Goal: Task Accomplishment & Management: Manage account settings

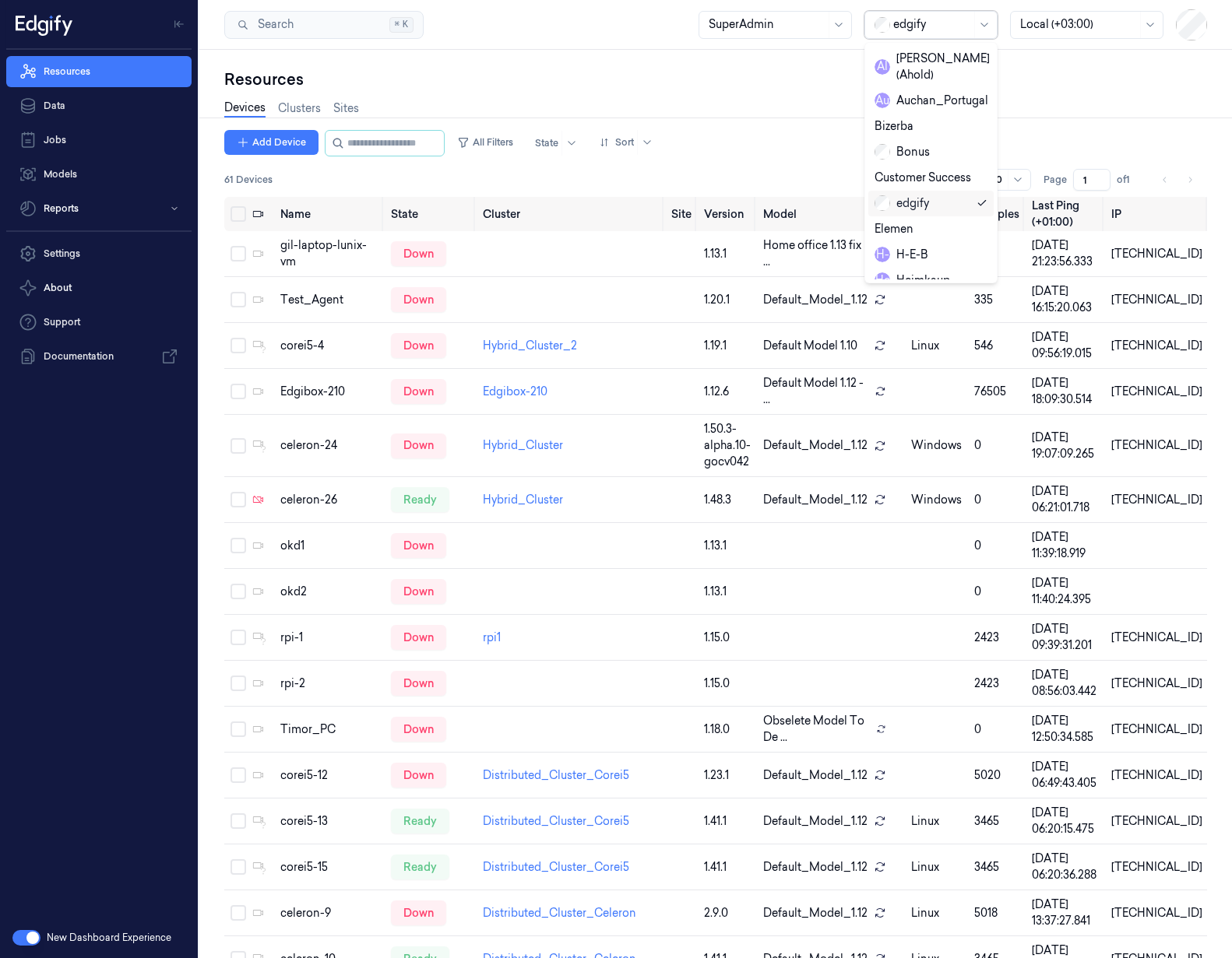
click at [921, 20] on div at bounding box center [931, 25] width 78 height 17
type input "wai"
click at [921, 55] on div "waitrose" at bounding box center [907, 59] width 66 height 17
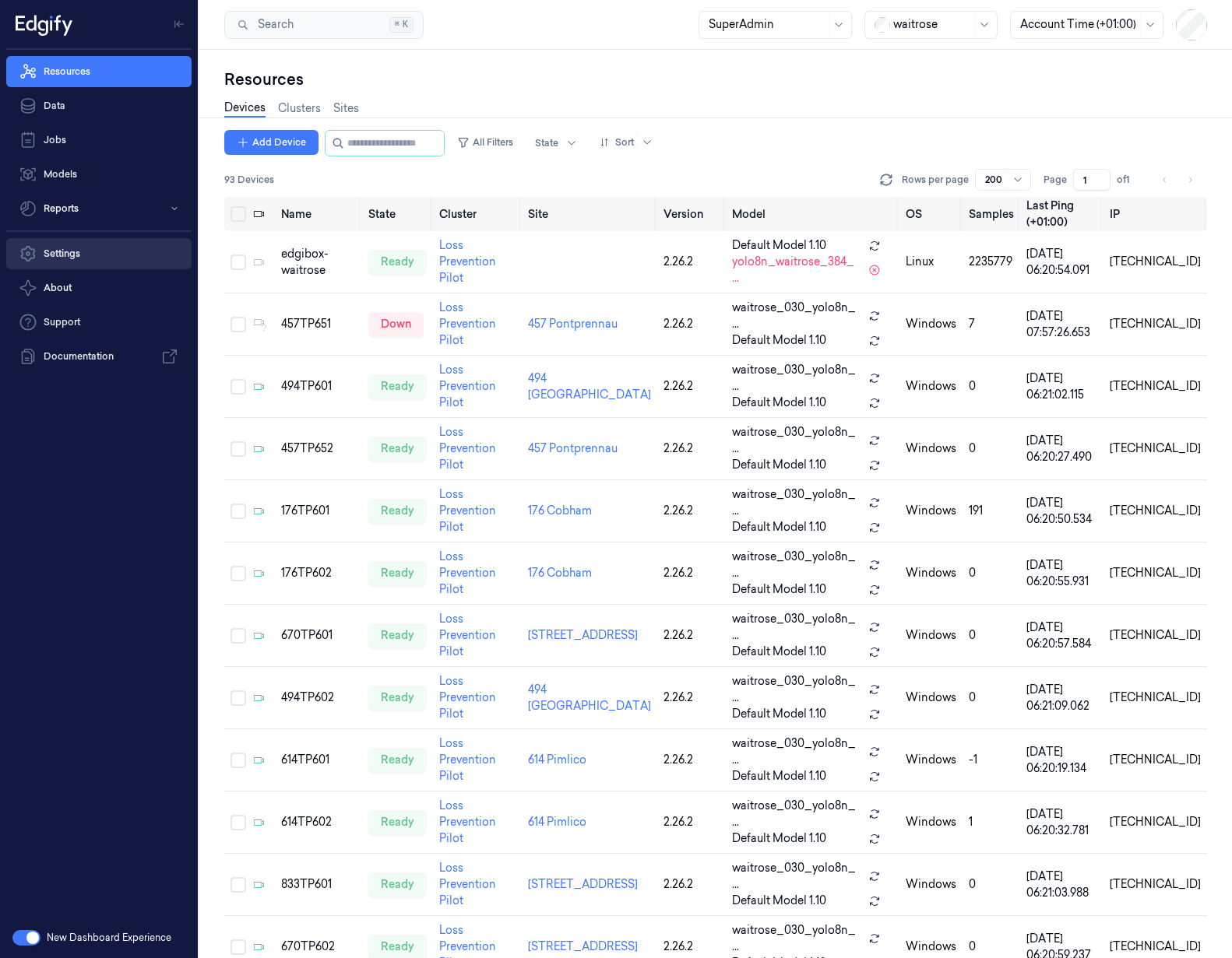
click at [87, 258] on link "Settings" at bounding box center [99, 253] width 185 height 31
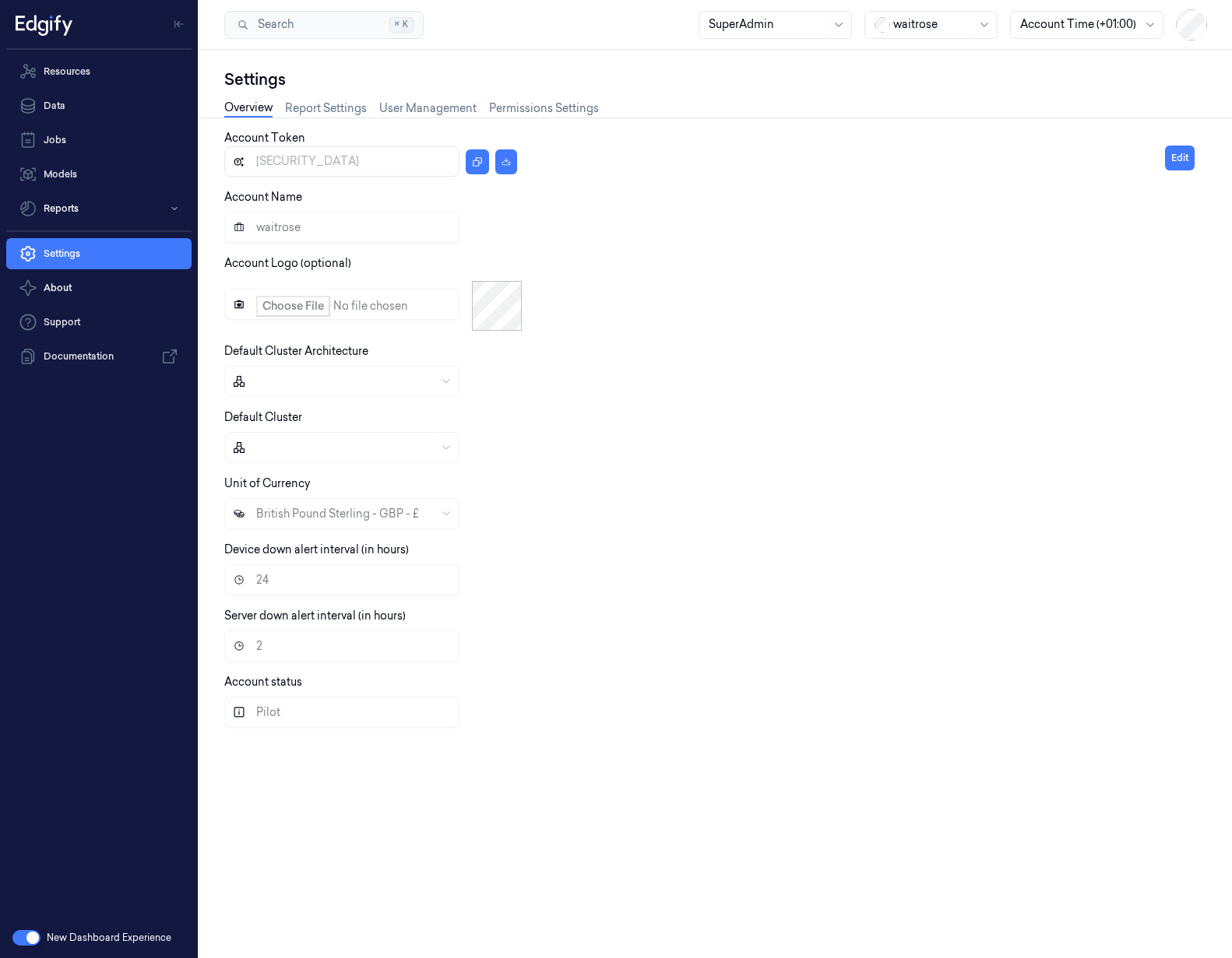
click at [26, 937] on button "button" at bounding box center [26, 937] width 28 height 16
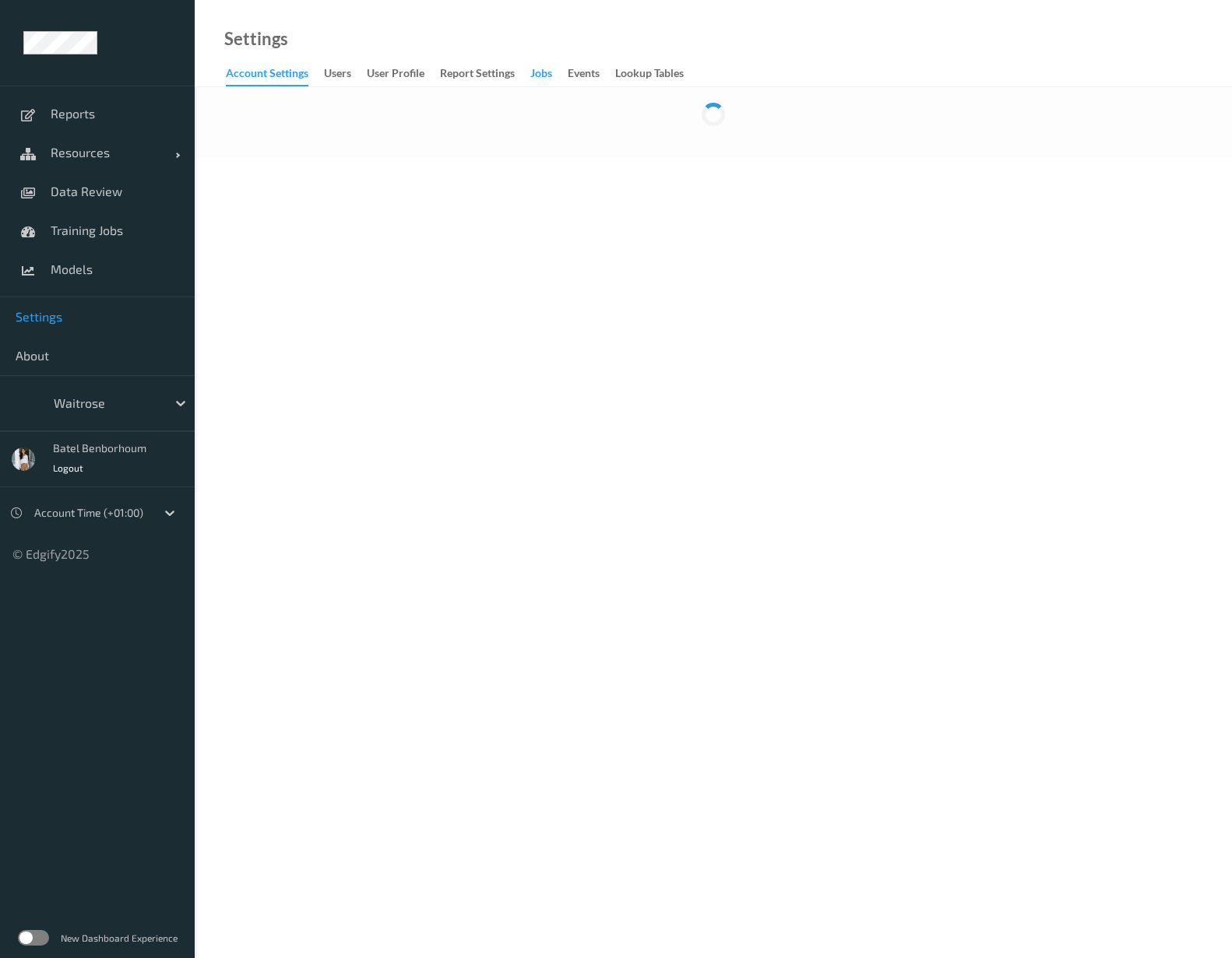
click at [543, 77] on div "Jobs" at bounding box center [541, 75] width 21 height 20
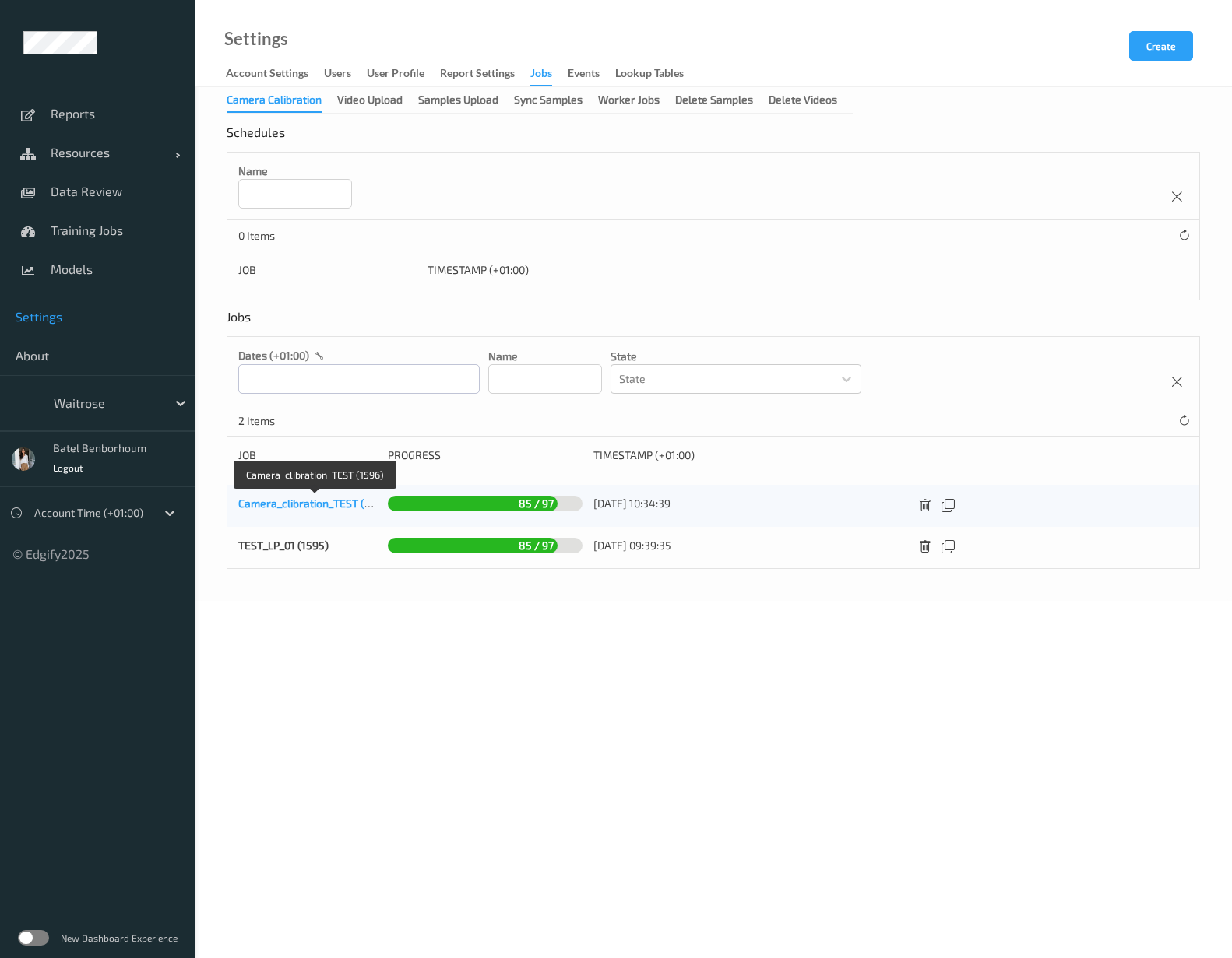
click at [246, 505] on link "Camera_clibration_TEST (1596)" at bounding box center [315, 503] width 153 height 13
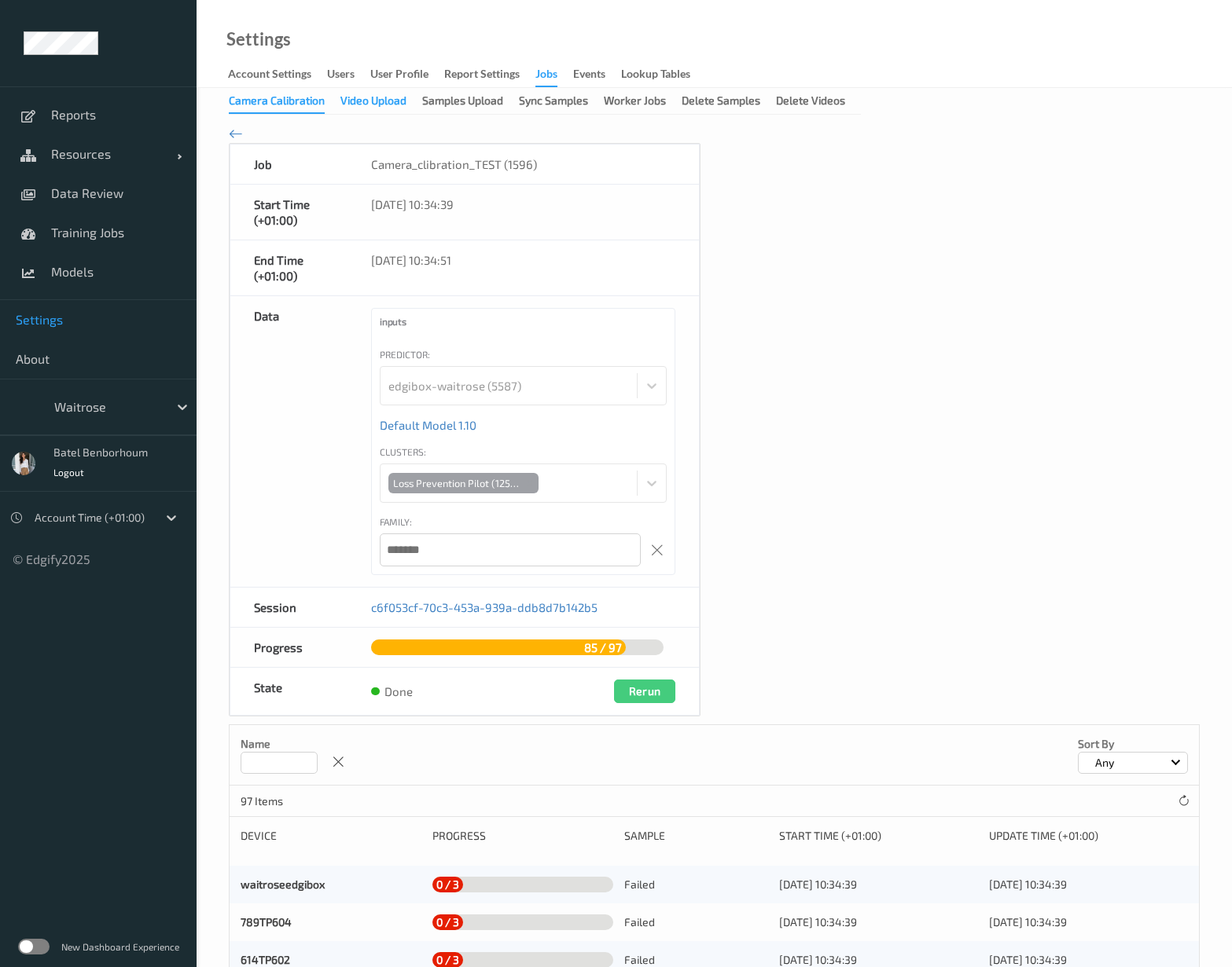
click at [400, 97] on div "Video Upload" at bounding box center [373, 102] width 66 height 20
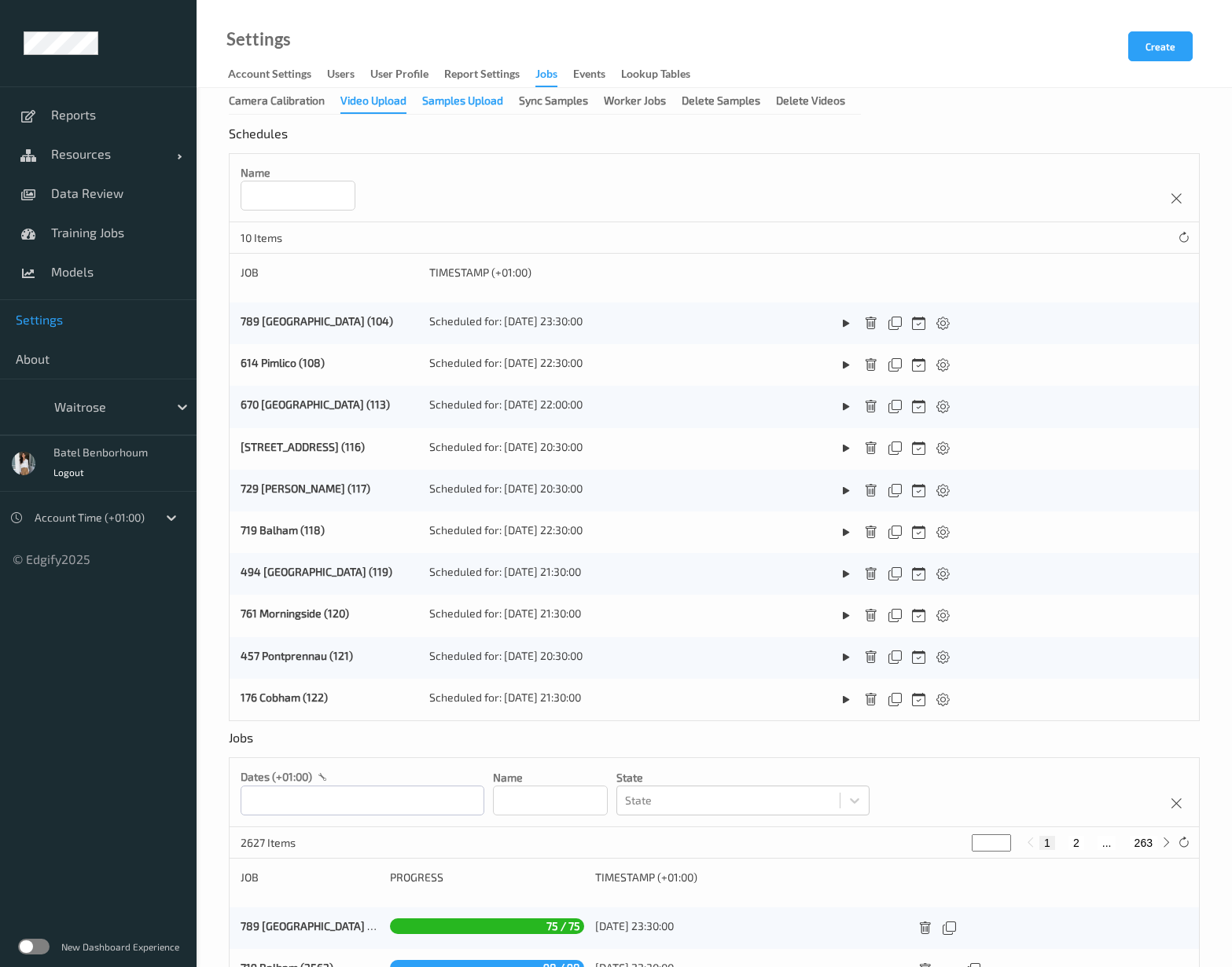
click at [452, 107] on div "Samples Upload" at bounding box center [463, 102] width 81 height 20
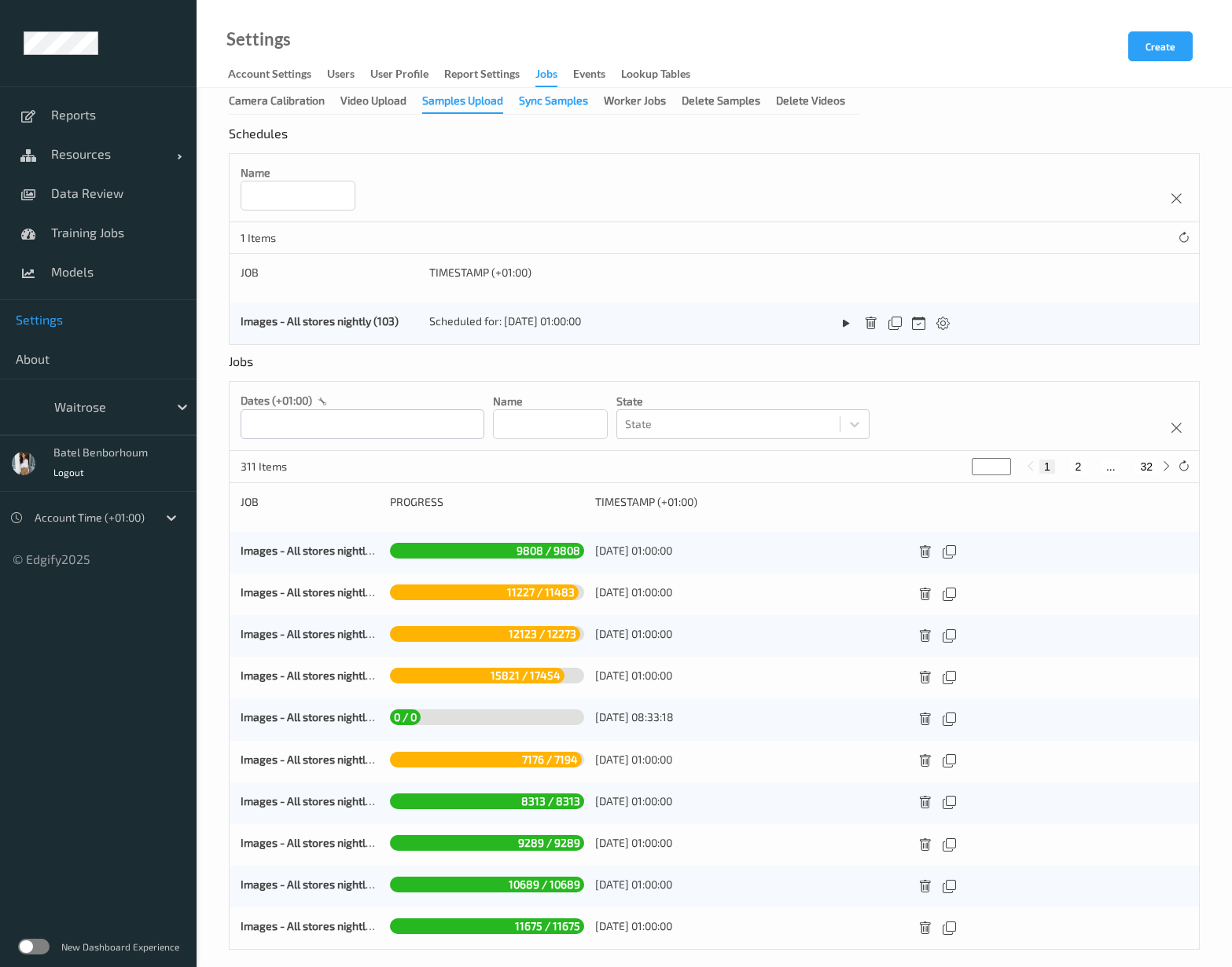
click at [568, 107] on div "Sync Samples" at bounding box center [552, 102] width 69 height 20
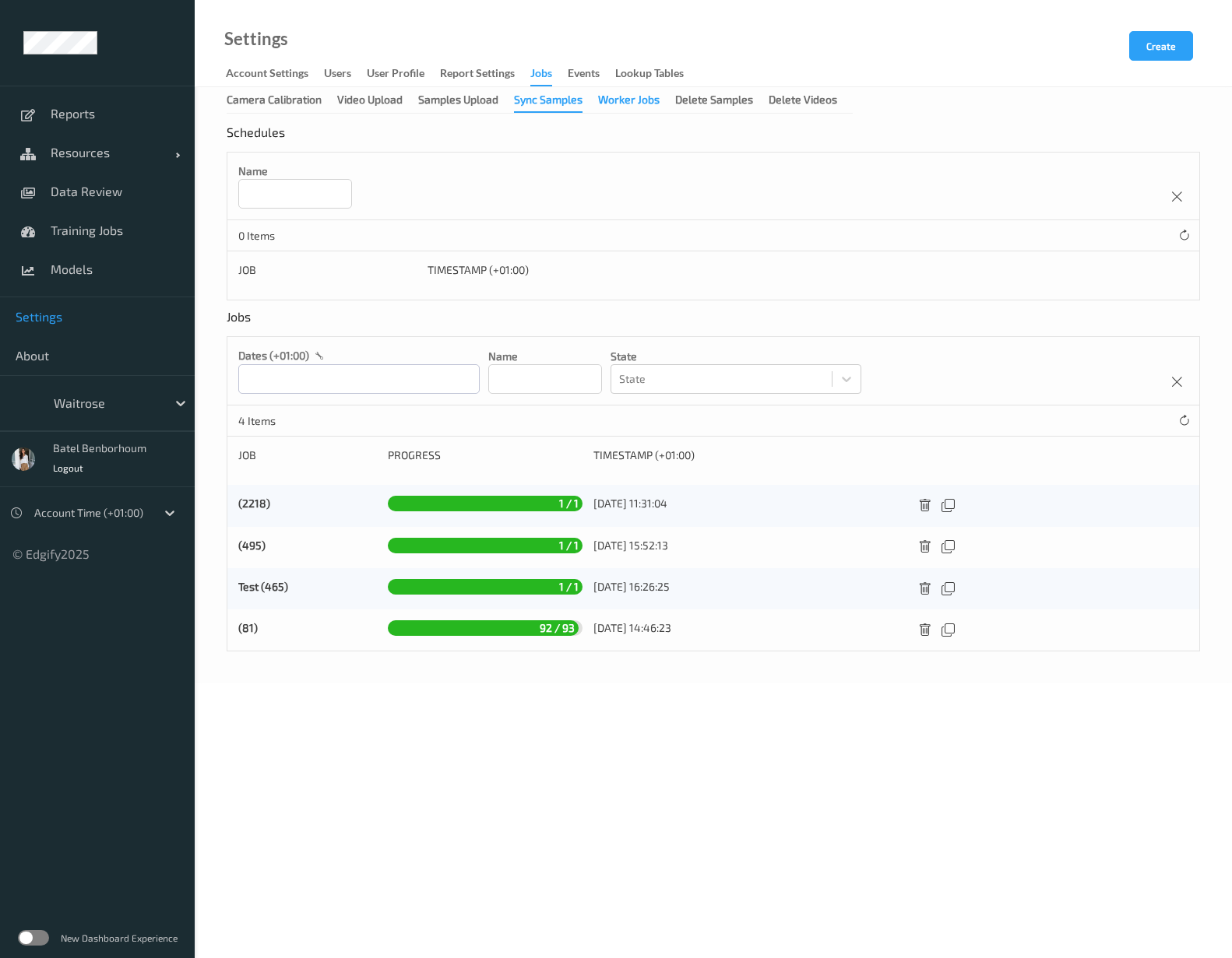
click at [626, 104] on div "Worker Jobs" at bounding box center [629, 101] width 62 height 20
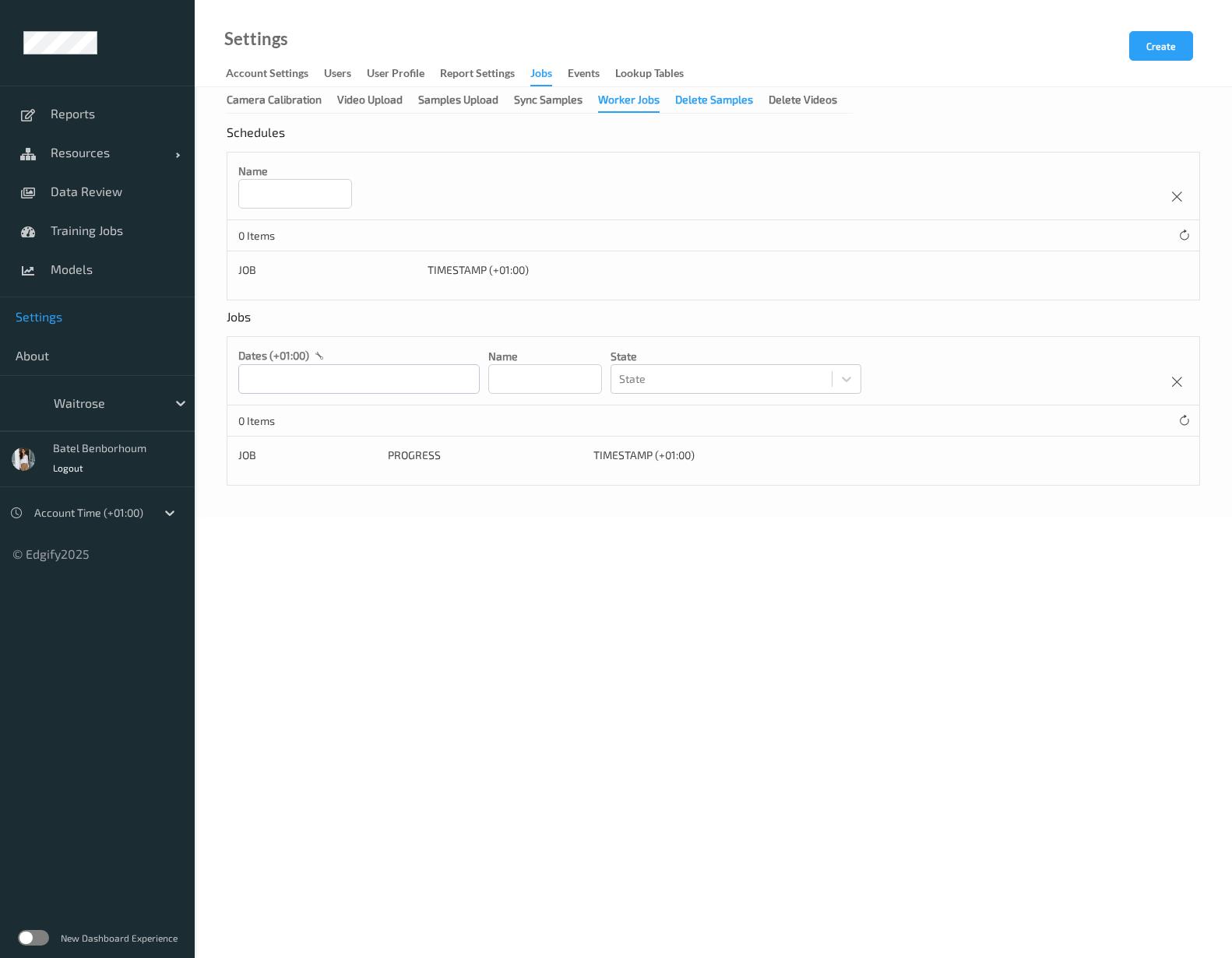
click at [698, 105] on div "Delete Samples" at bounding box center [714, 101] width 78 height 20
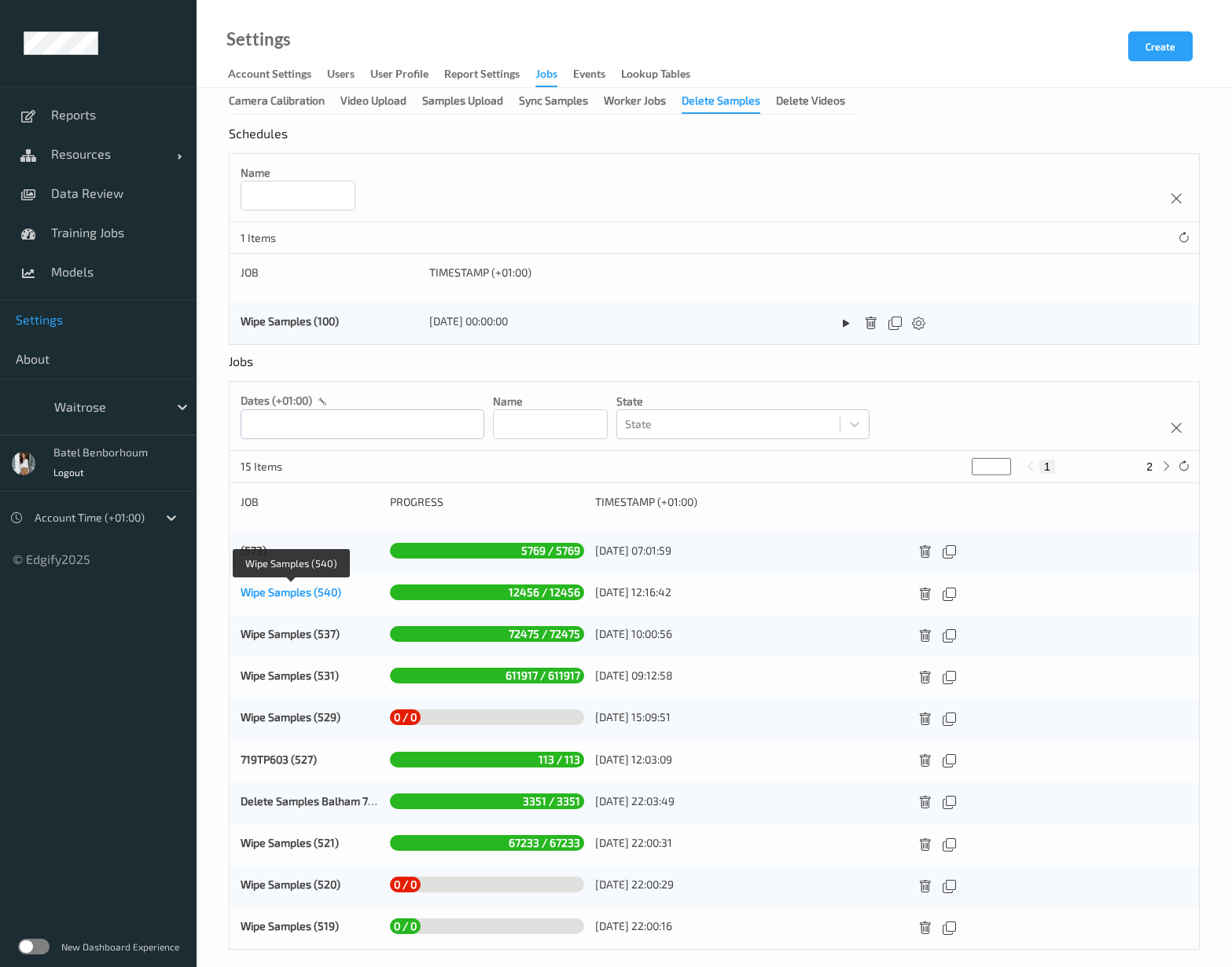
click at [271, 597] on link "Wipe Samples (540)" at bounding box center [290, 592] width 101 height 13
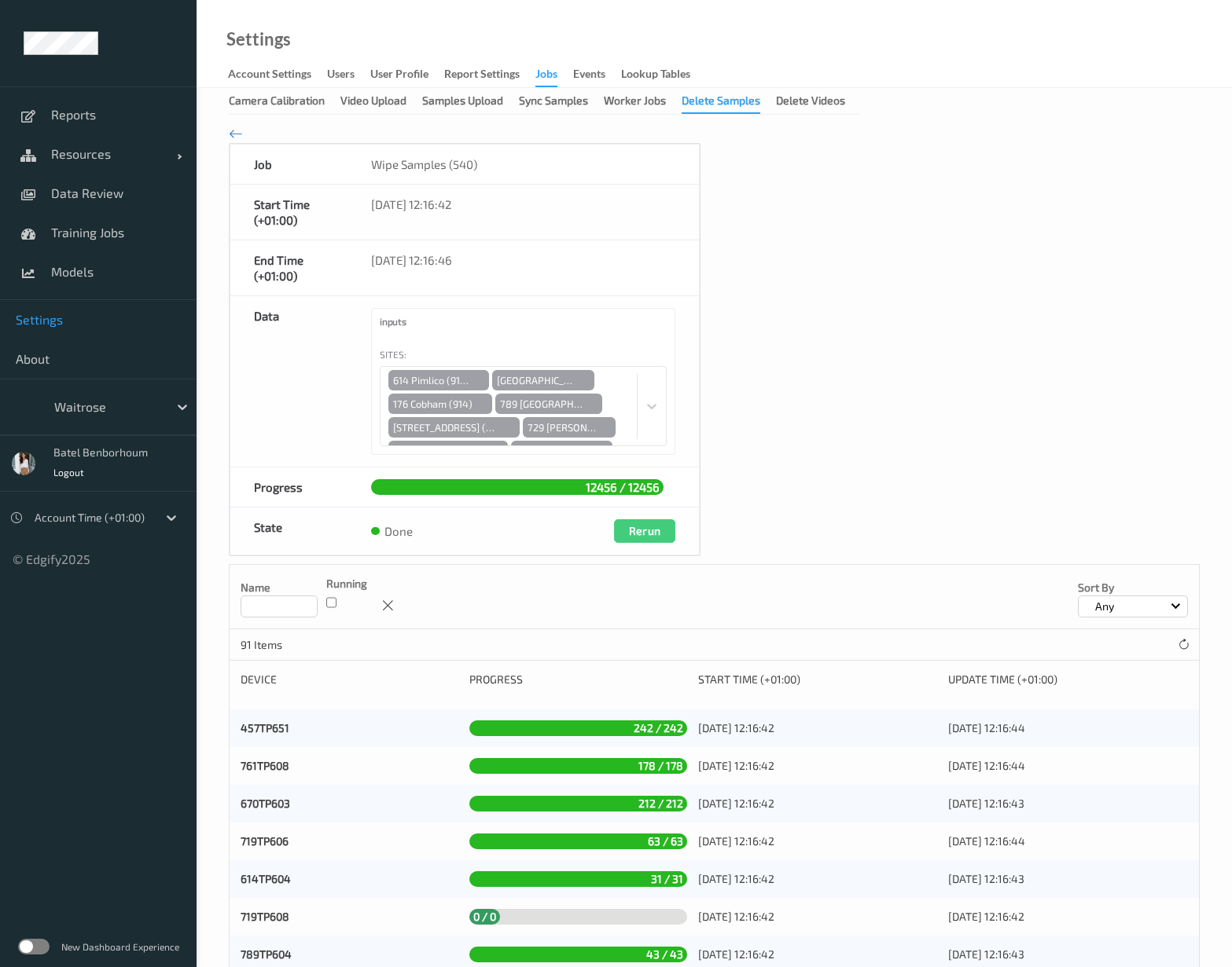
drag, startPoint x: 632, startPoint y: 399, endPoint x: 633, endPoint y: 410, distance: 11.0
click at [633, 410] on div "614 Pimlico (912) 670 Mill Hill (913) 176 Cobham (914) 789 Vauxhall (915) 833 T…" at bounding box center [523, 406] width 287 height 80
drag, startPoint x: 632, startPoint y: 404, endPoint x: 636, endPoint y: 422, distance: 18.4
click at [636, 422] on div "614 Pimlico (912) 670 Mill Hill (913) 176 Cobham (914) 789 Vauxhall (915) 833 T…" at bounding box center [523, 406] width 287 height 80
click at [823, 105] on div "Delete Videos" at bounding box center [810, 102] width 69 height 20
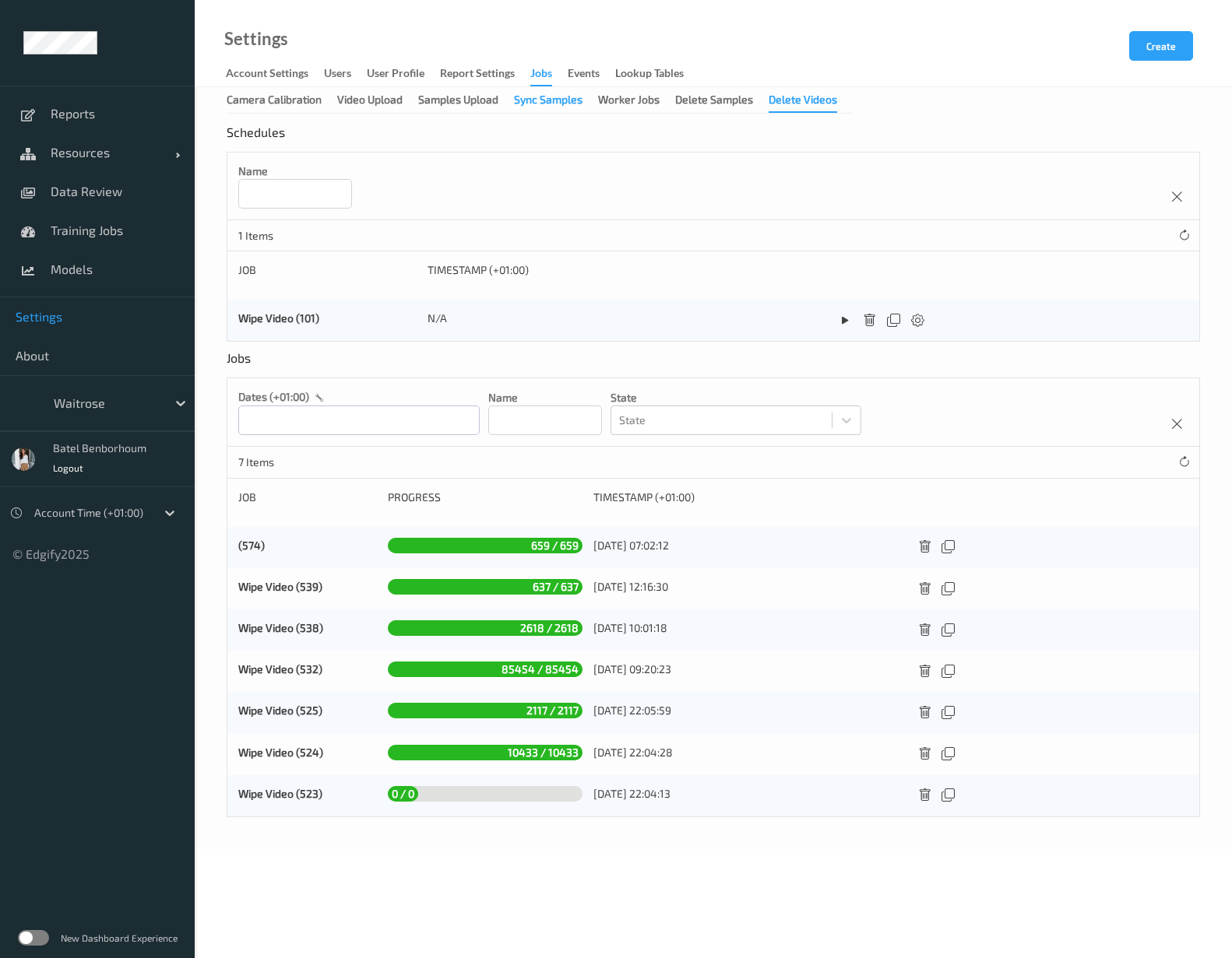
click at [549, 106] on div "Sync Samples" at bounding box center [547, 101] width 68 height 20
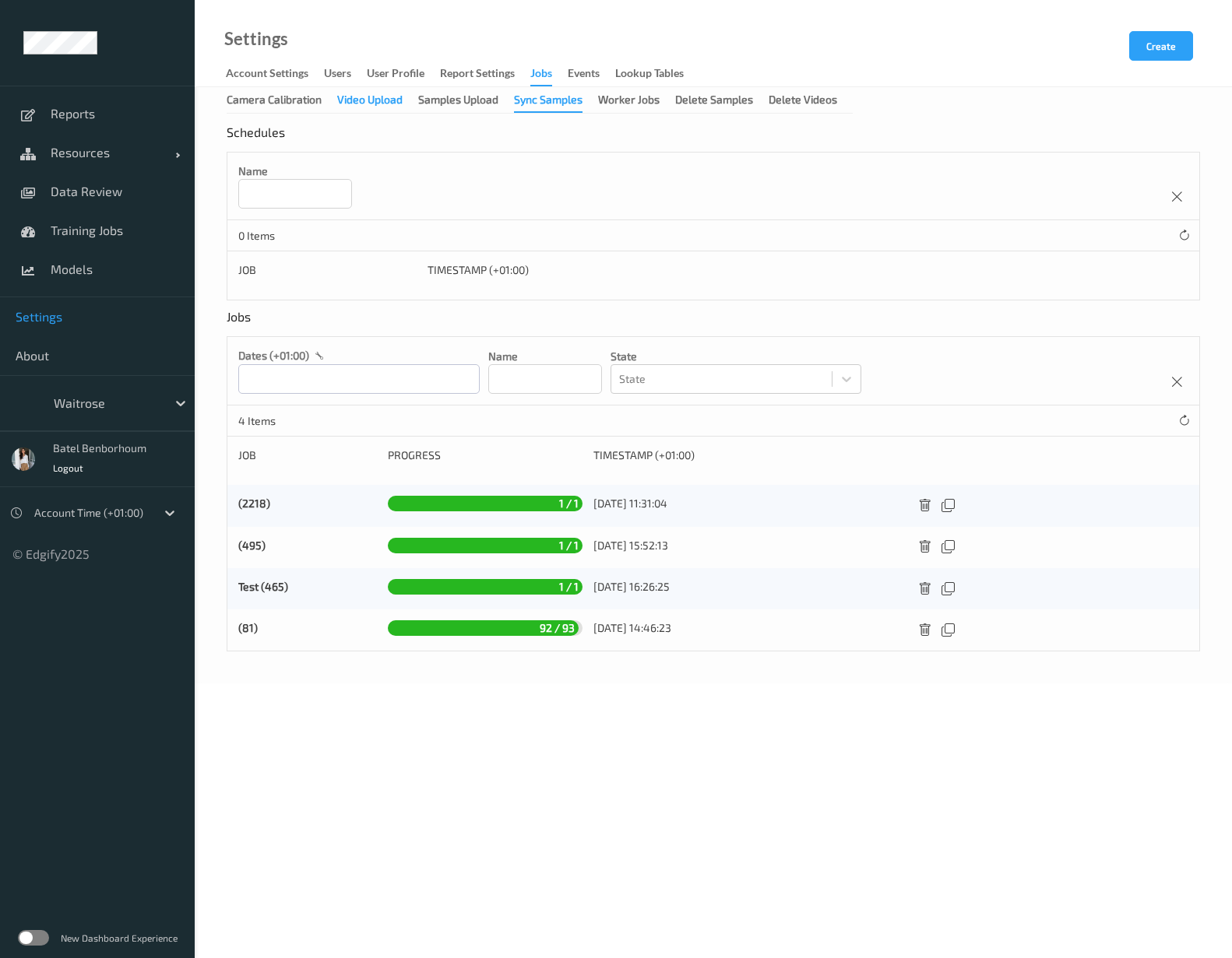
click at [372, 101] on div "Video Upload" at bounding box center [370, 101] width 65 height 20
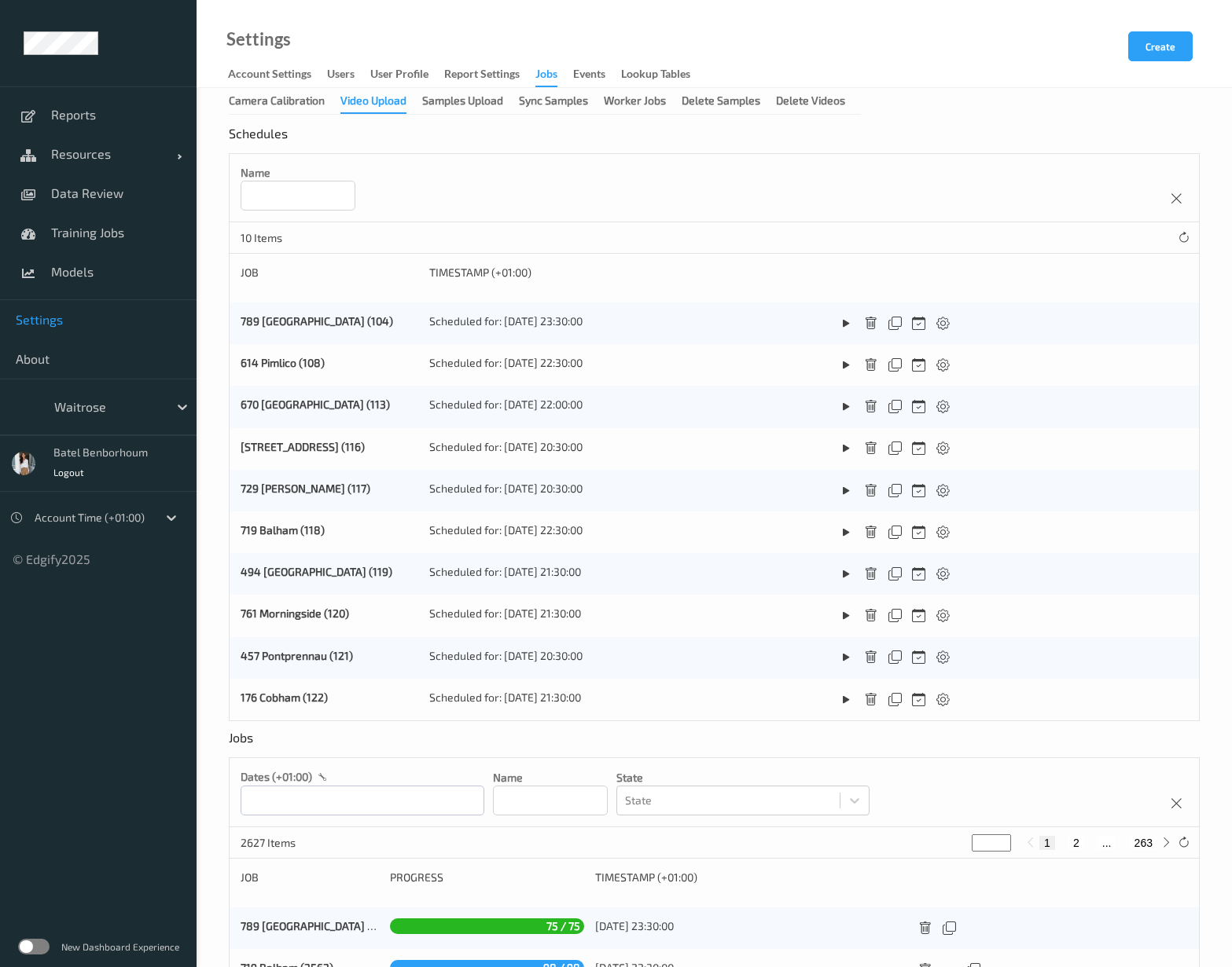
click at [302, 191] on input at bounding box center [298, 196] width 115 height 30
click at [527, 195] on div "Name" at bounding box center [714, 188] width 969 height 69
click at [1165, 49] on button "Create" at bounding box center [1159, 46] width 64 height 30
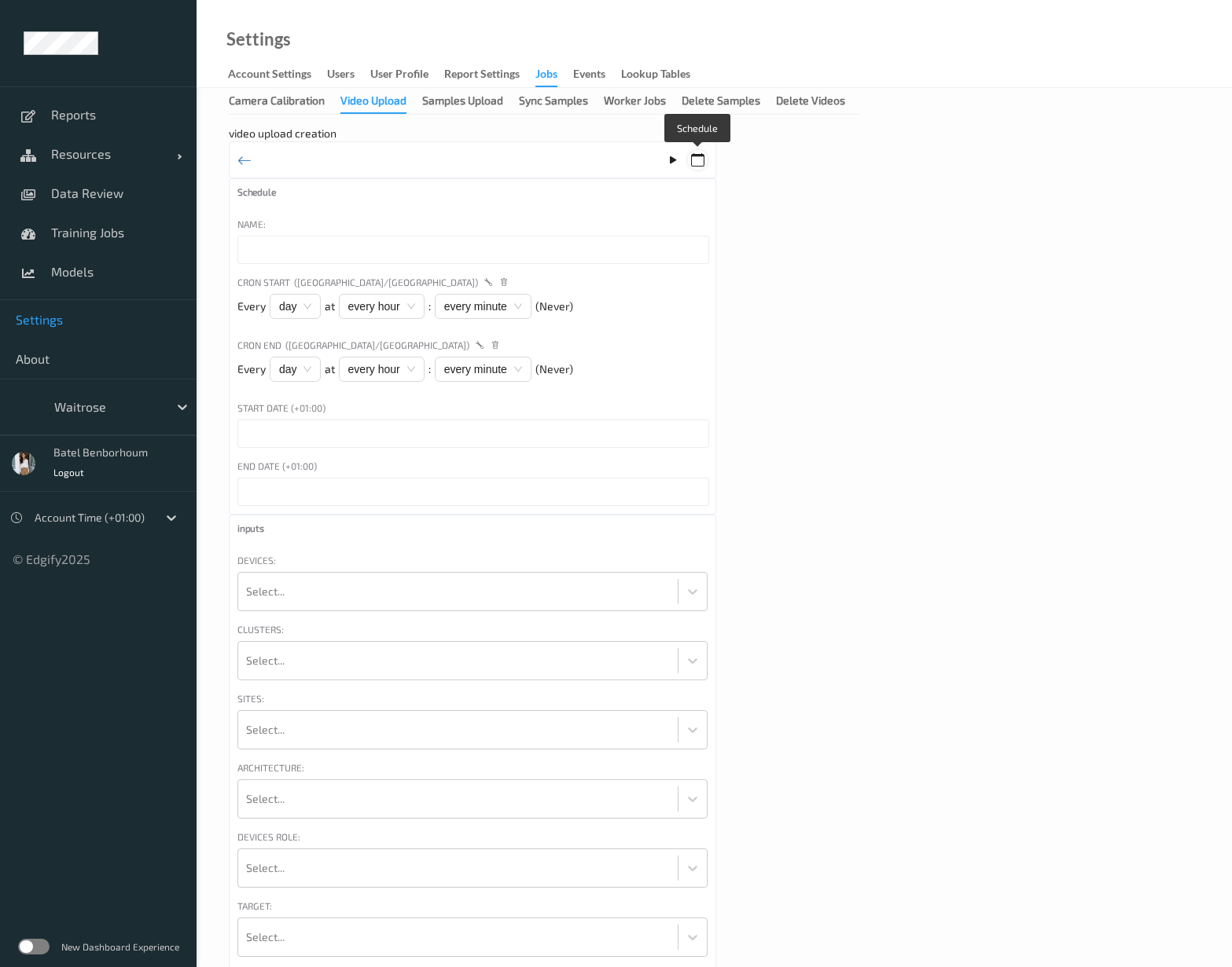
click at [700, 162] on icon at bounding box center [698, 160] width 13 height 14
click at [306, 313] on span "day" at bounding box center [295, 306] width 32 height 24
click at [386, 313] on div "every hour" at bounding box center [381, 306] width 86 height 25
click at [386, 311] on div "every hour" at bounding box center [381, 306] width 86 height 25
click at [854, 402] on div "video upload creation Schedule Name: Cron Start (Europe/London) Every day at ev…" at bounding box center [715, 851] width 971 height 1451
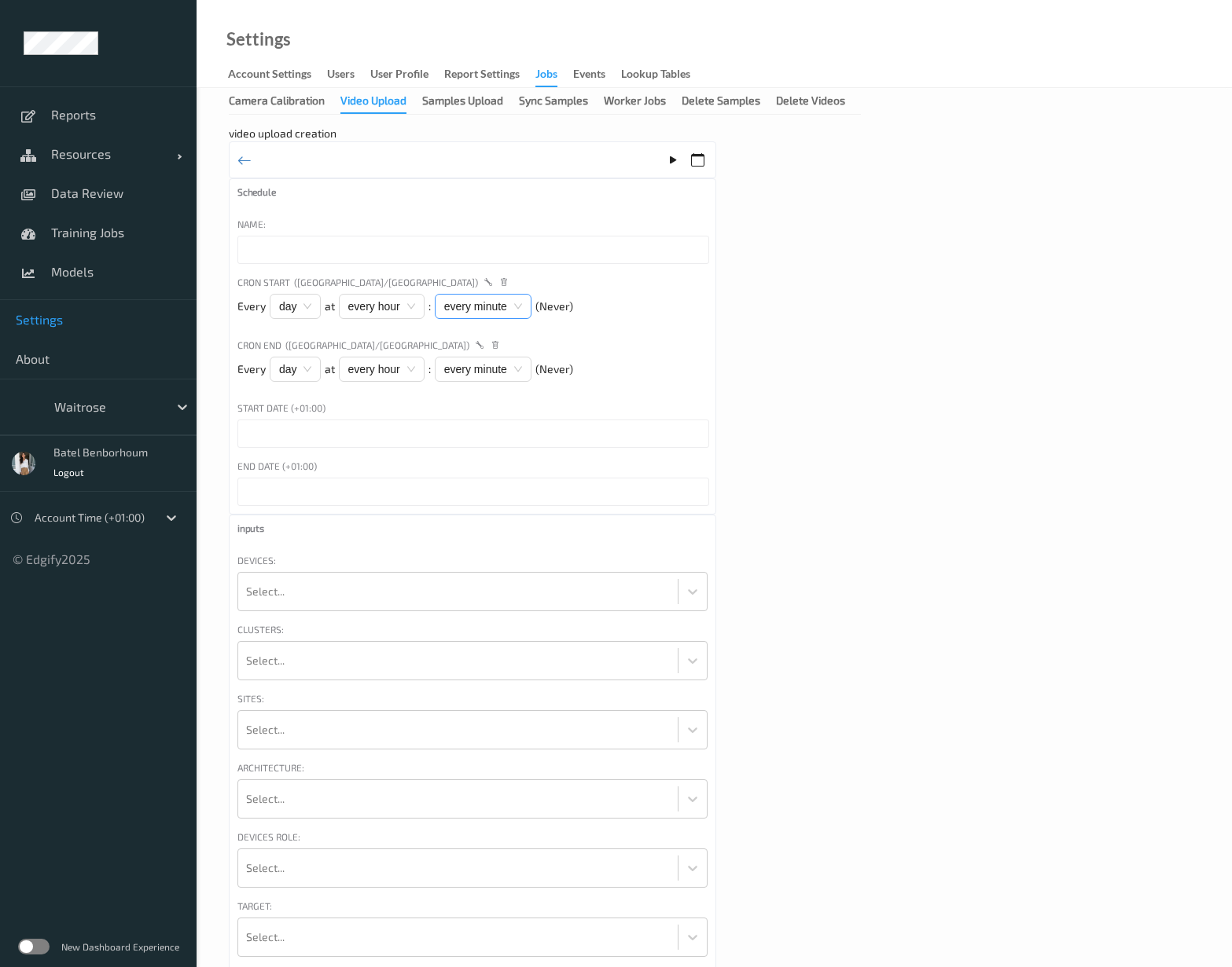
click at [515, 307] on div "every minute" at bounding box center [483, 306] width 97 height 25
click at [840, 328] on div "video upload creation Schedule Name: Cron Start (Europe/London) Every day at ev…" at bounding box center [715, 851] width 971 height 1451
click at [297, 308] on span "day" at bounding box center [295, 306] width 32 height 24
click at [400, 307] on div "every hour" at bounding box center [381, 306] width 86 height 25
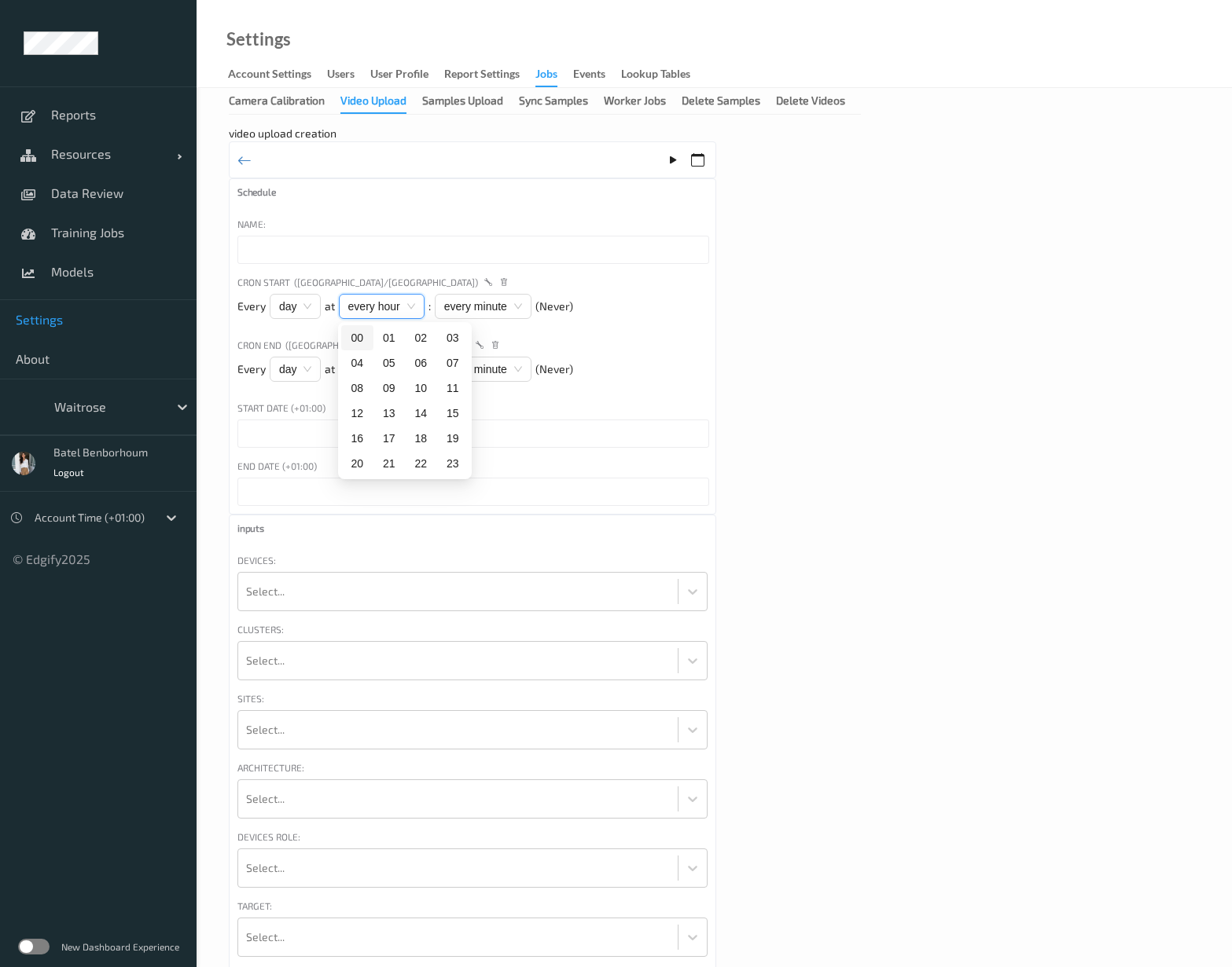
click at [400, 307] on div "every hour" at bounding box center [381, 306] width 86 height 25
click at [487, 310] on div "every minute" at bounding box center [483, 306] width 97 height 25
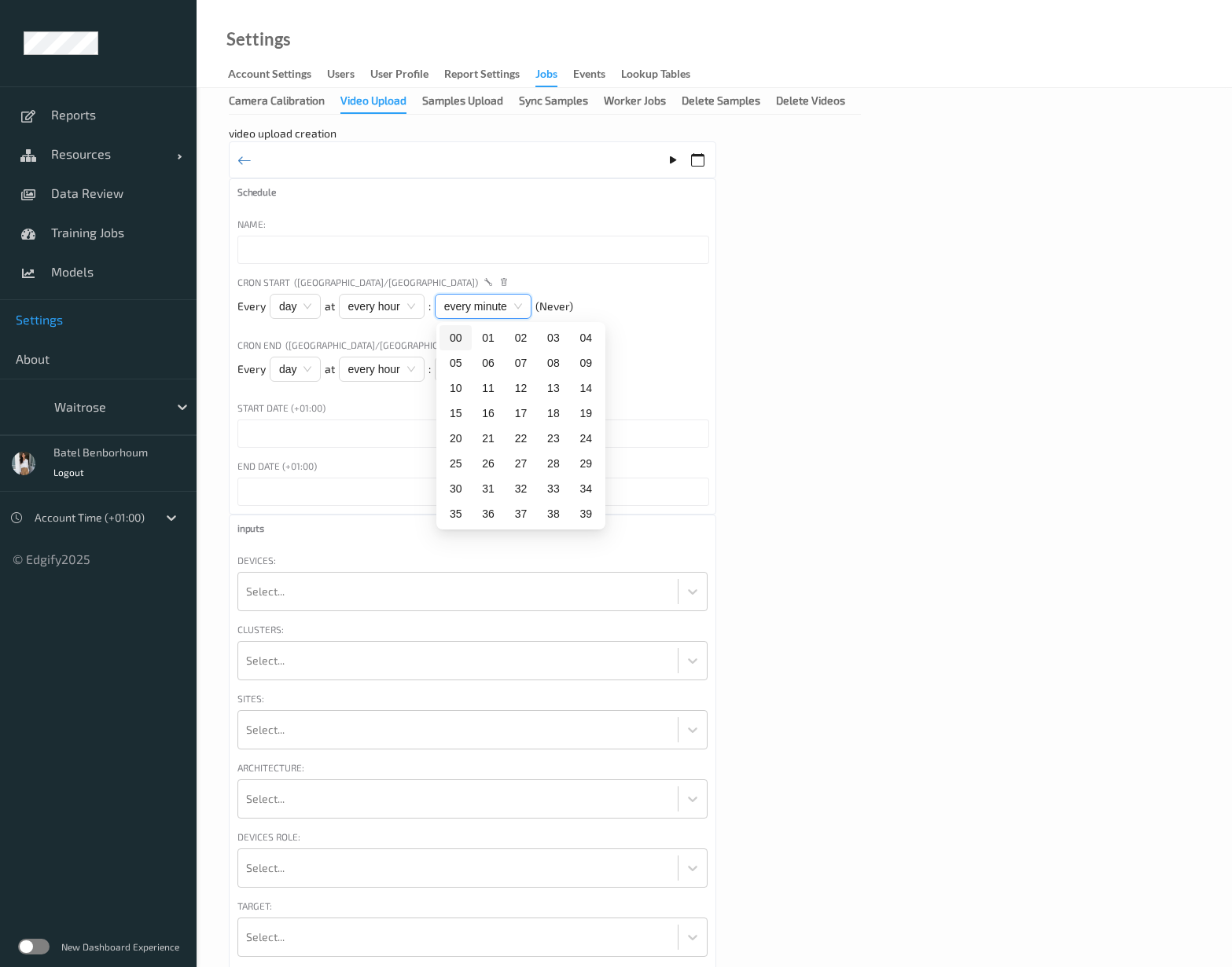
click at [487, 310] on div "every minute" at bounding box center [483, 306] width 97 height 25
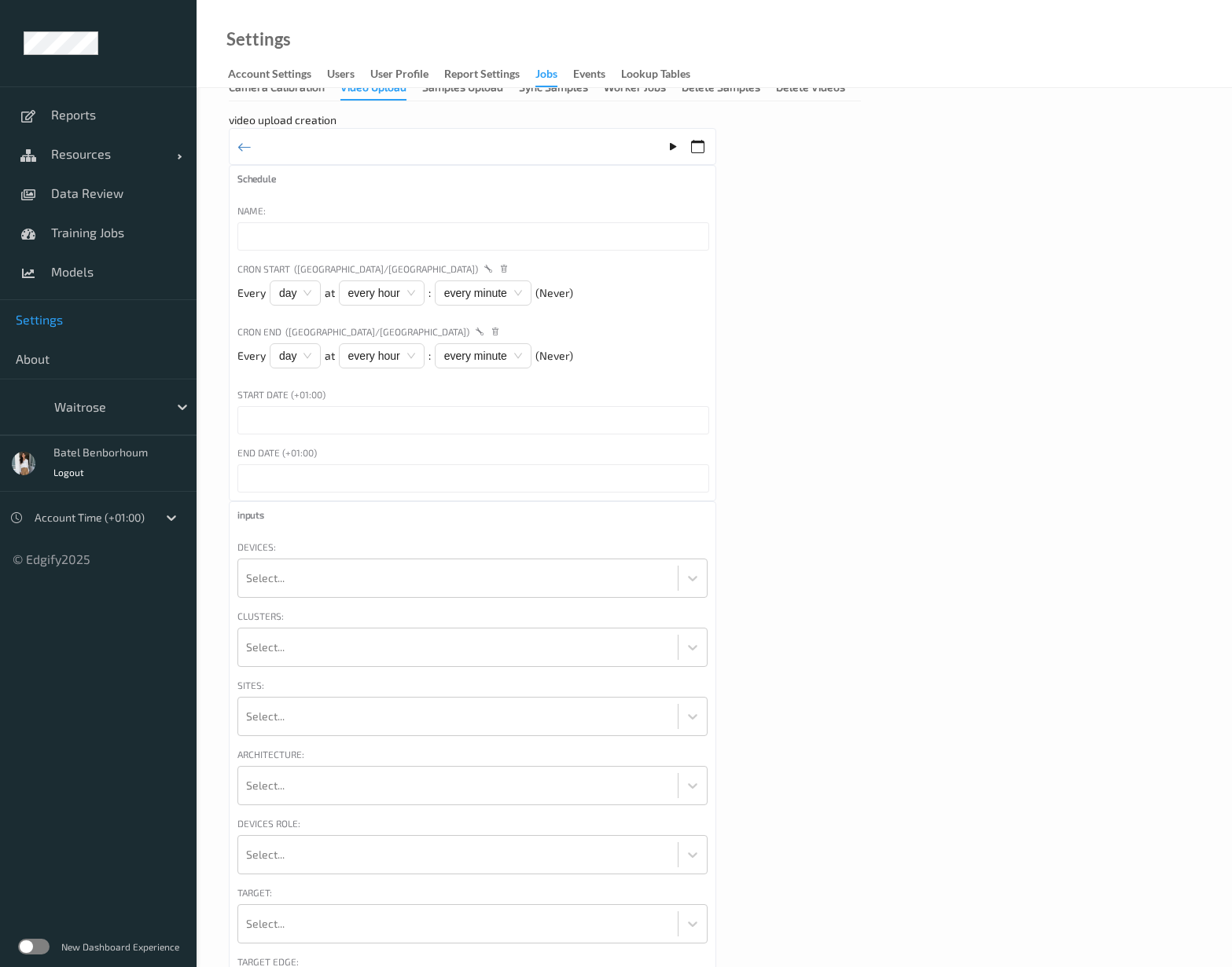
scroll to position [82, 0]
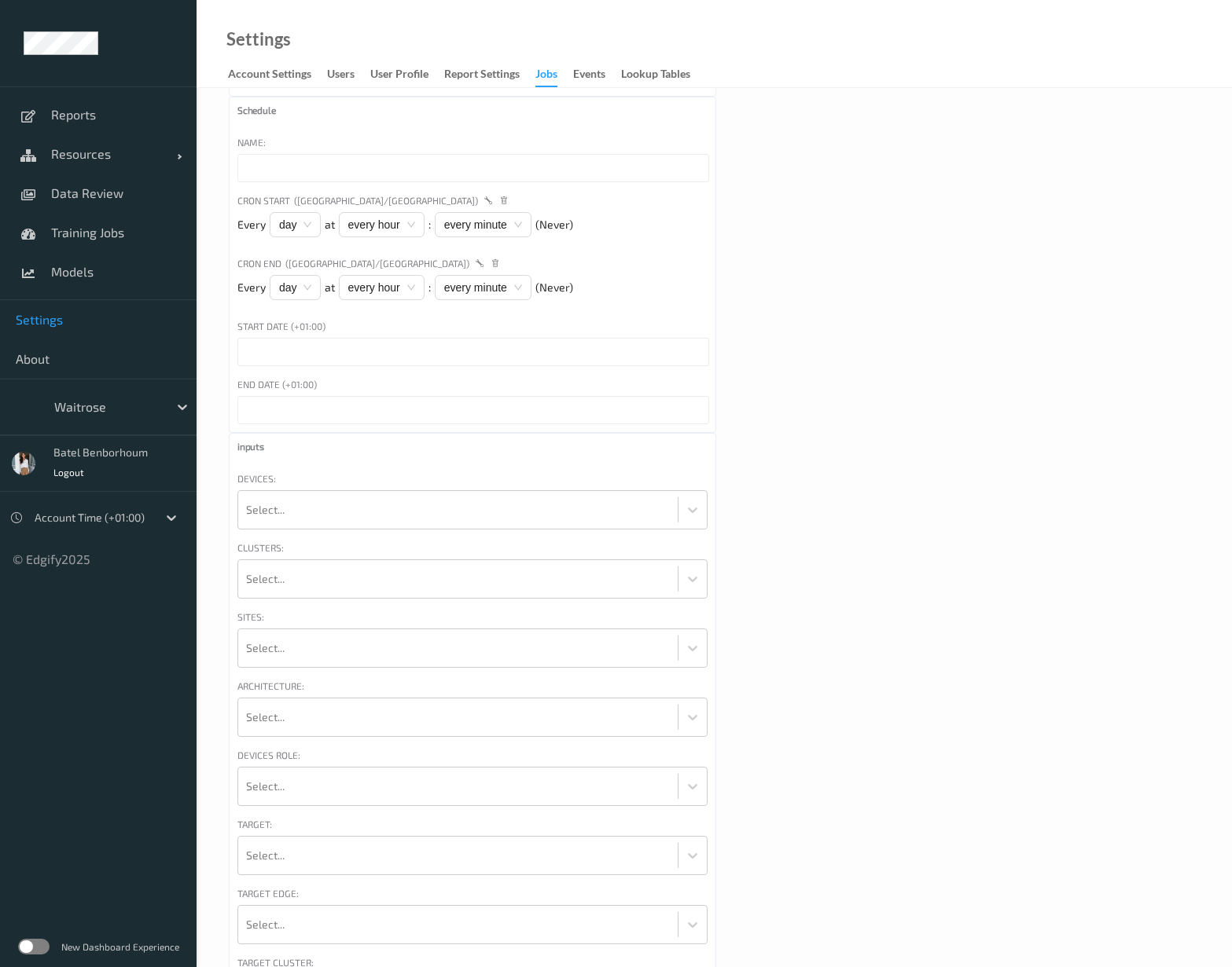
click at [557, 74] on div "Jobs" at bounding box center [546, 76] width 22 height 22
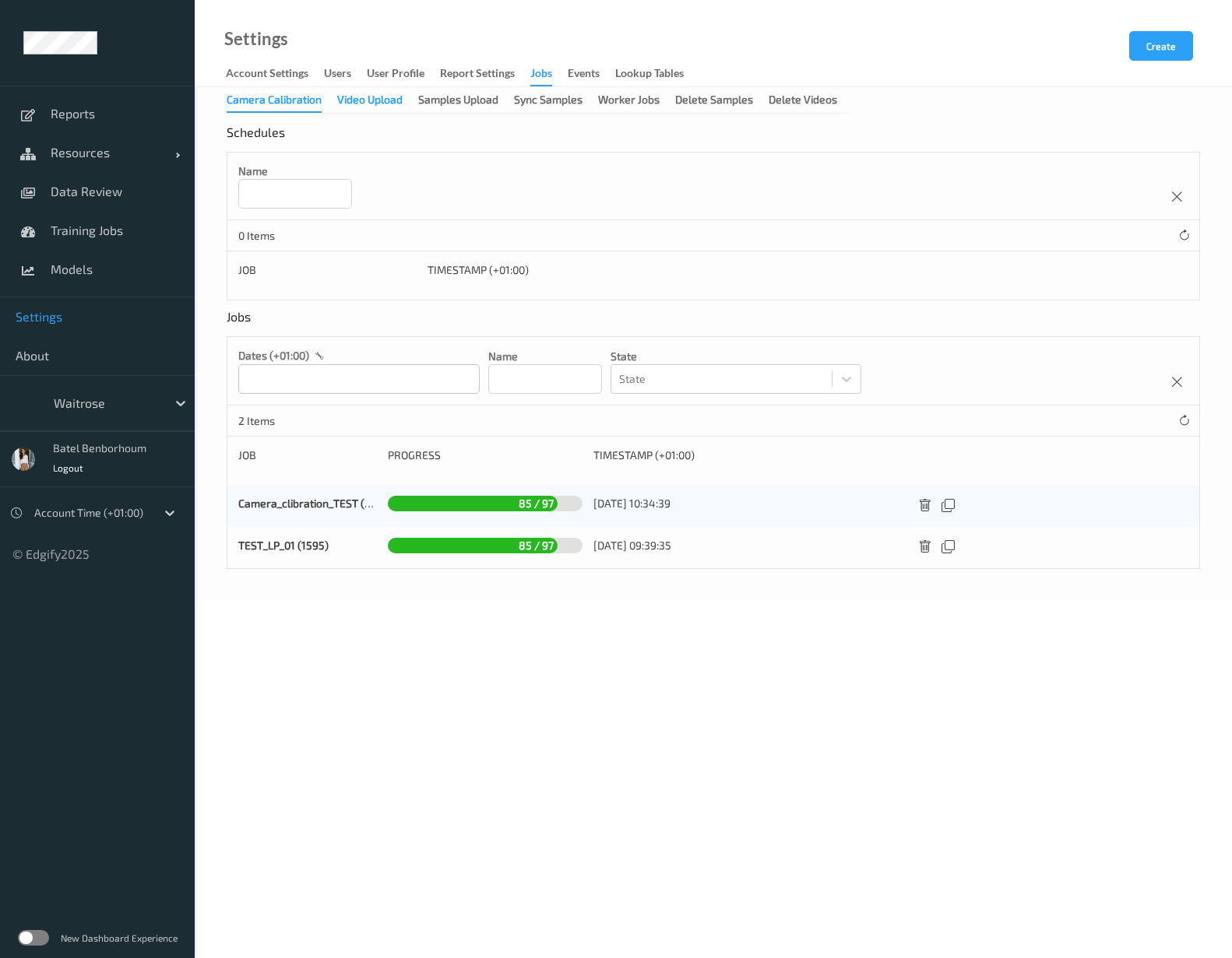
click at [355, 96] on div "Video Upload" at bounding box center [370, 101] width 65 height 20
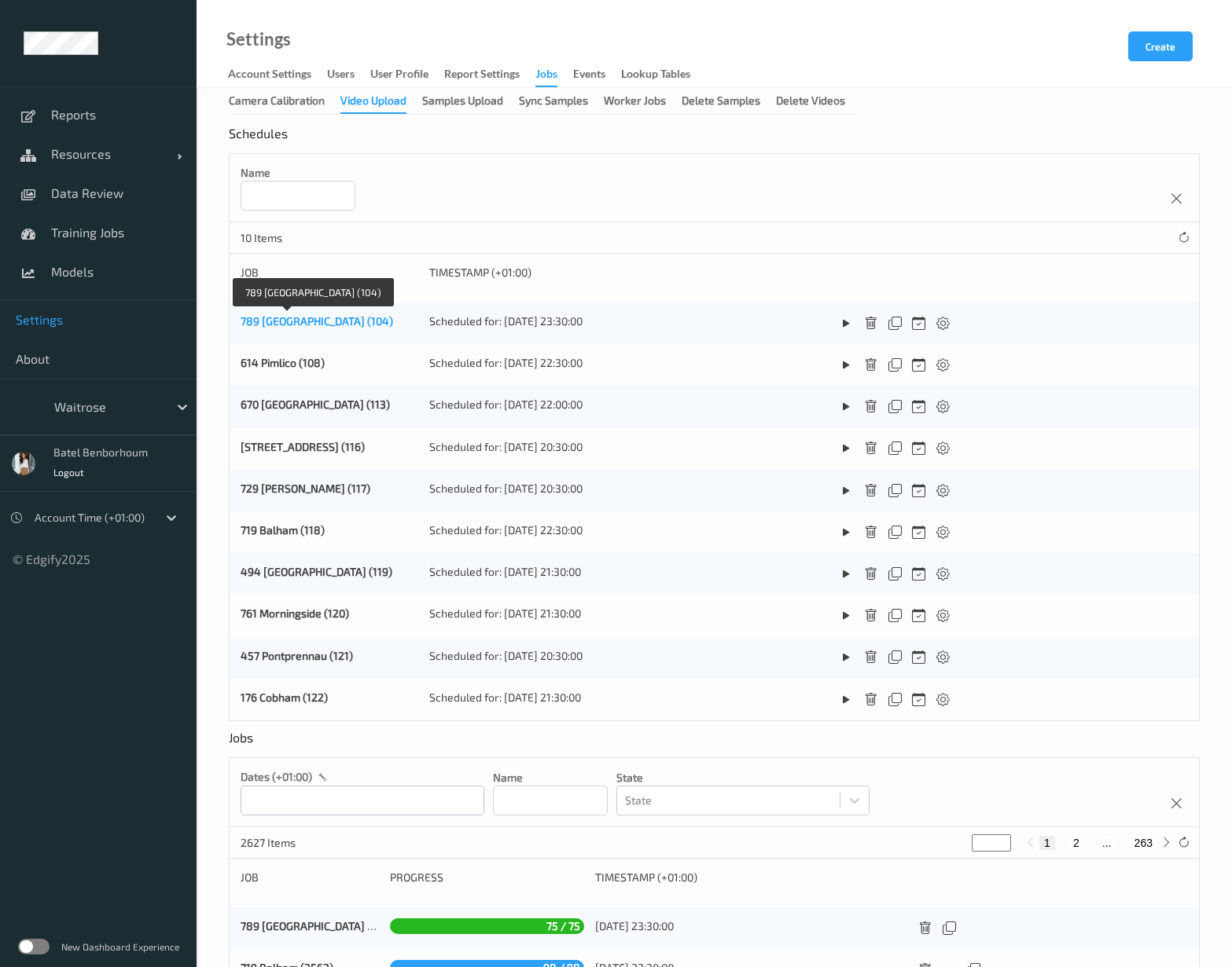
click at [283, 322] on link "789 Vauxhall (104)" at bounding box center [317, 321] width 153 height 13
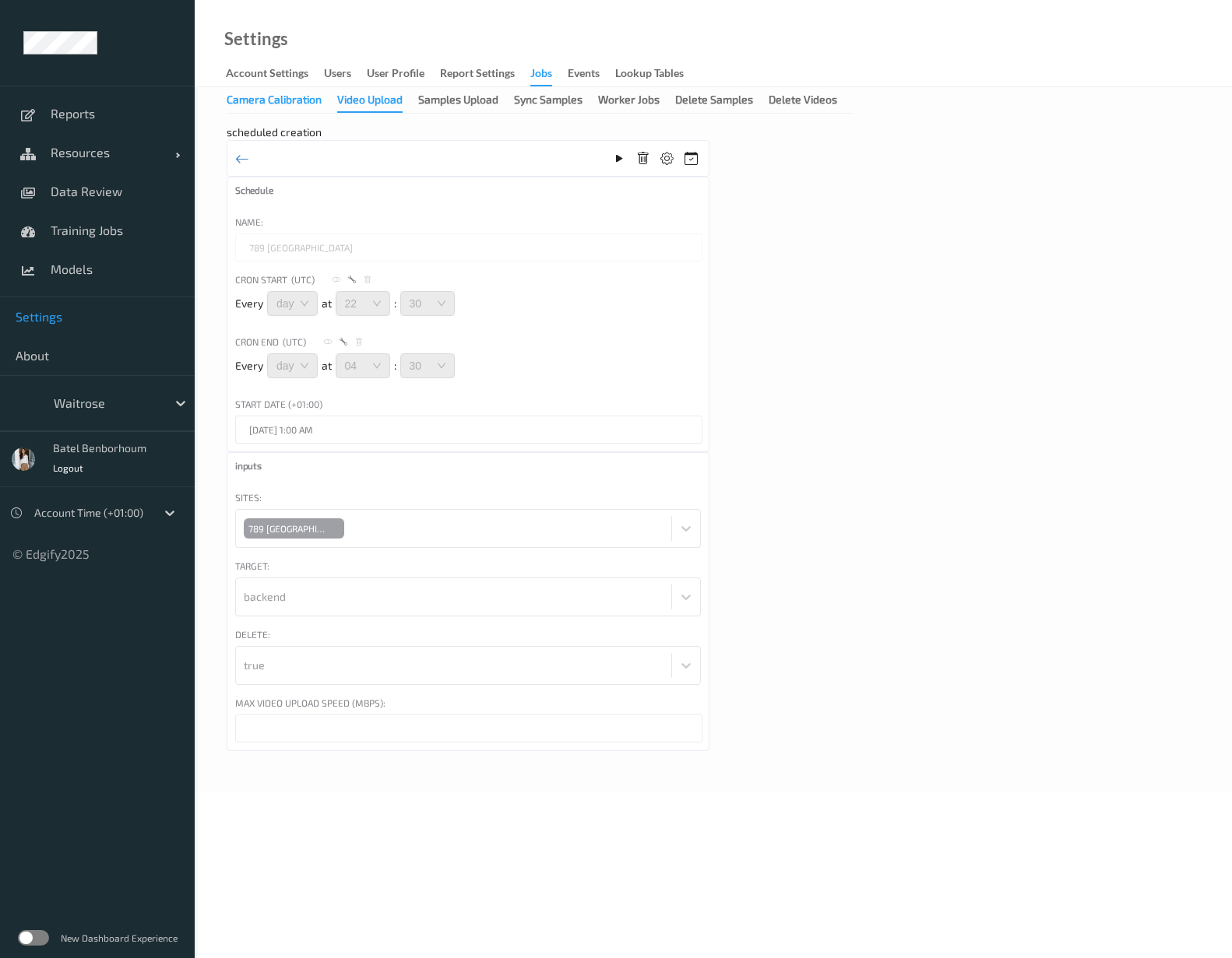
click at [251, 103] on div "Camera Calibration" at bounding box center [275, 101] width 95 height 20
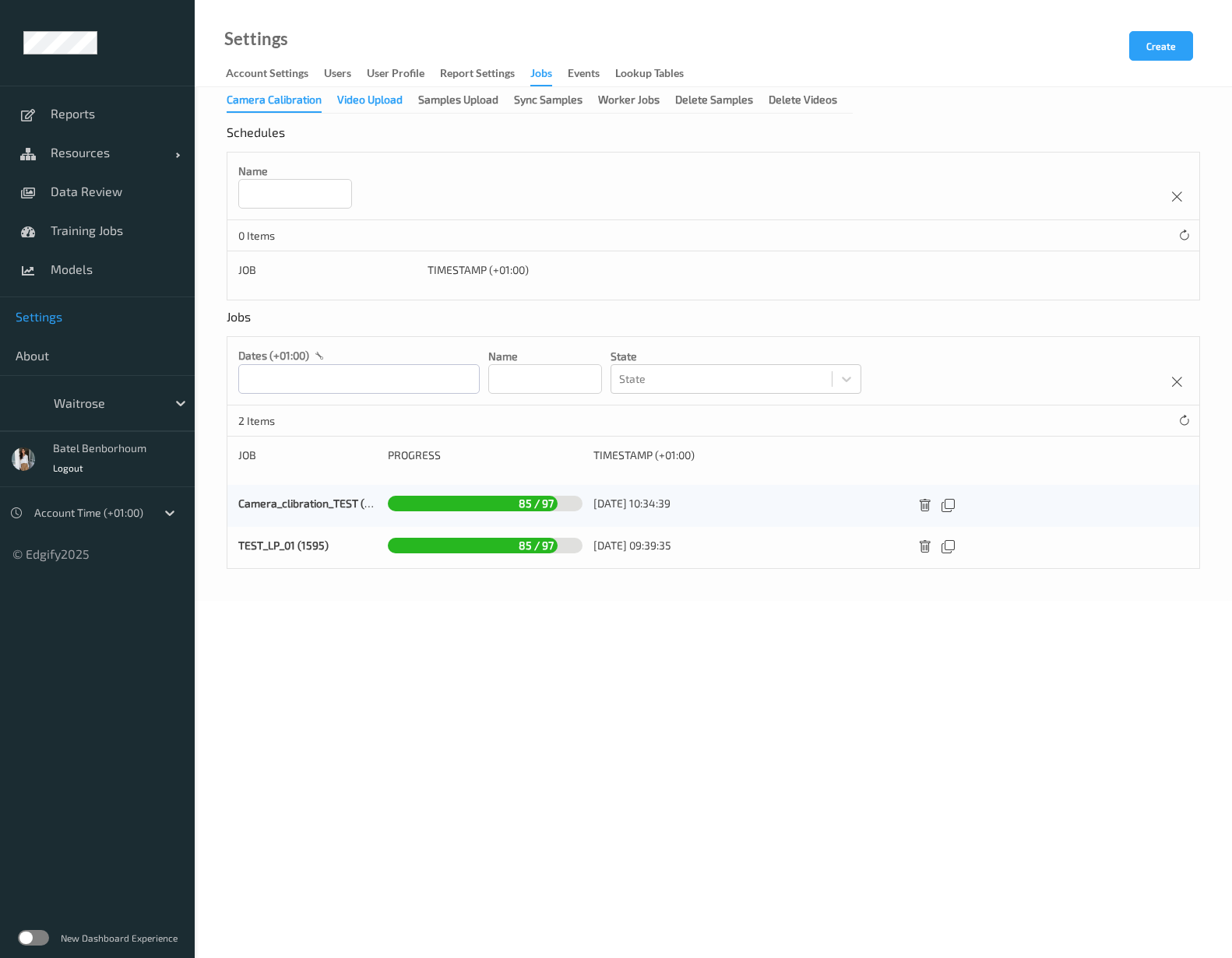
click at [367, 105] on div "Video Upload" at bounding box center [370, 101] width 65 height 20
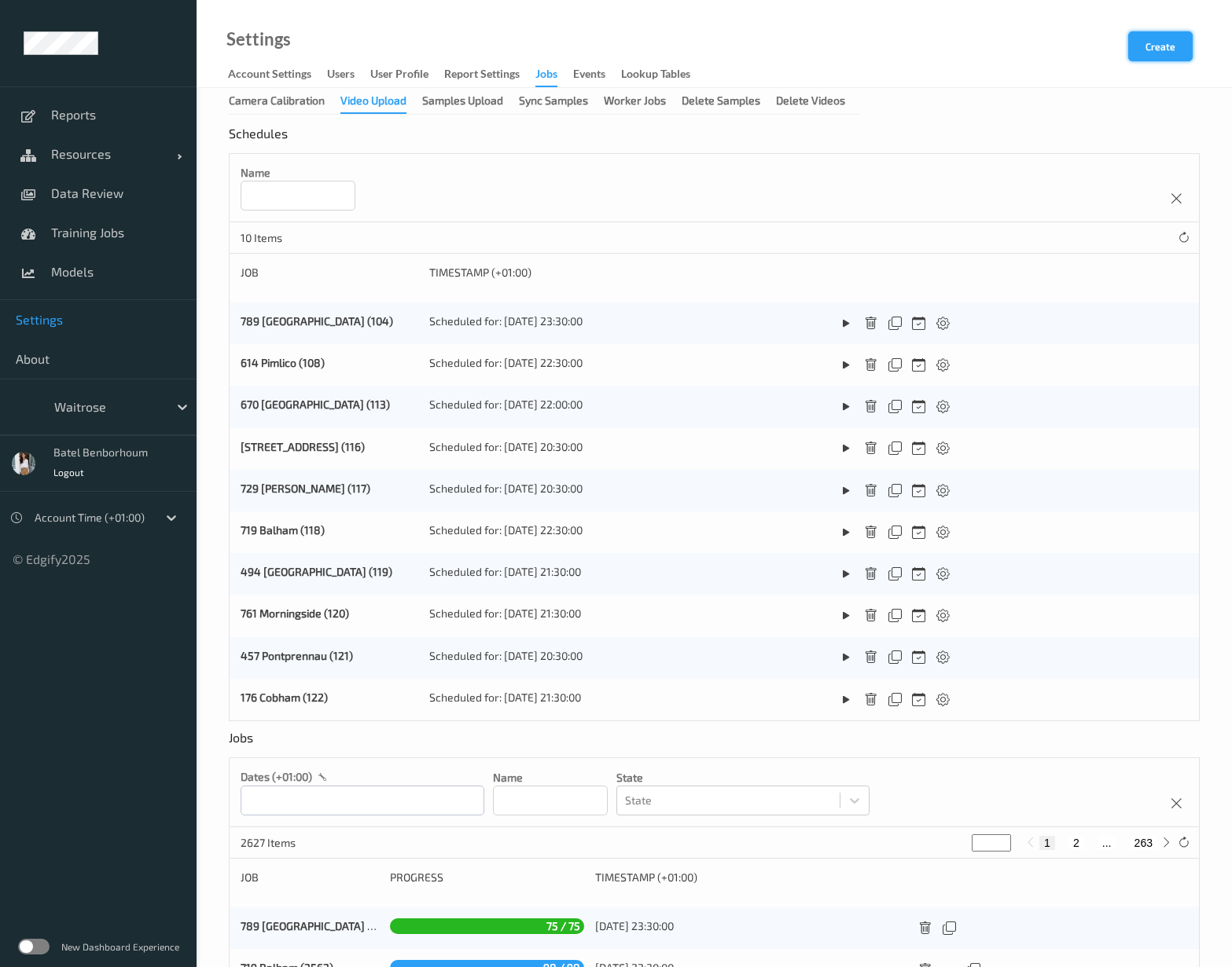
click at [1151, 48] on button "Create" at bounding box center [1159, 46] width 64 height 30
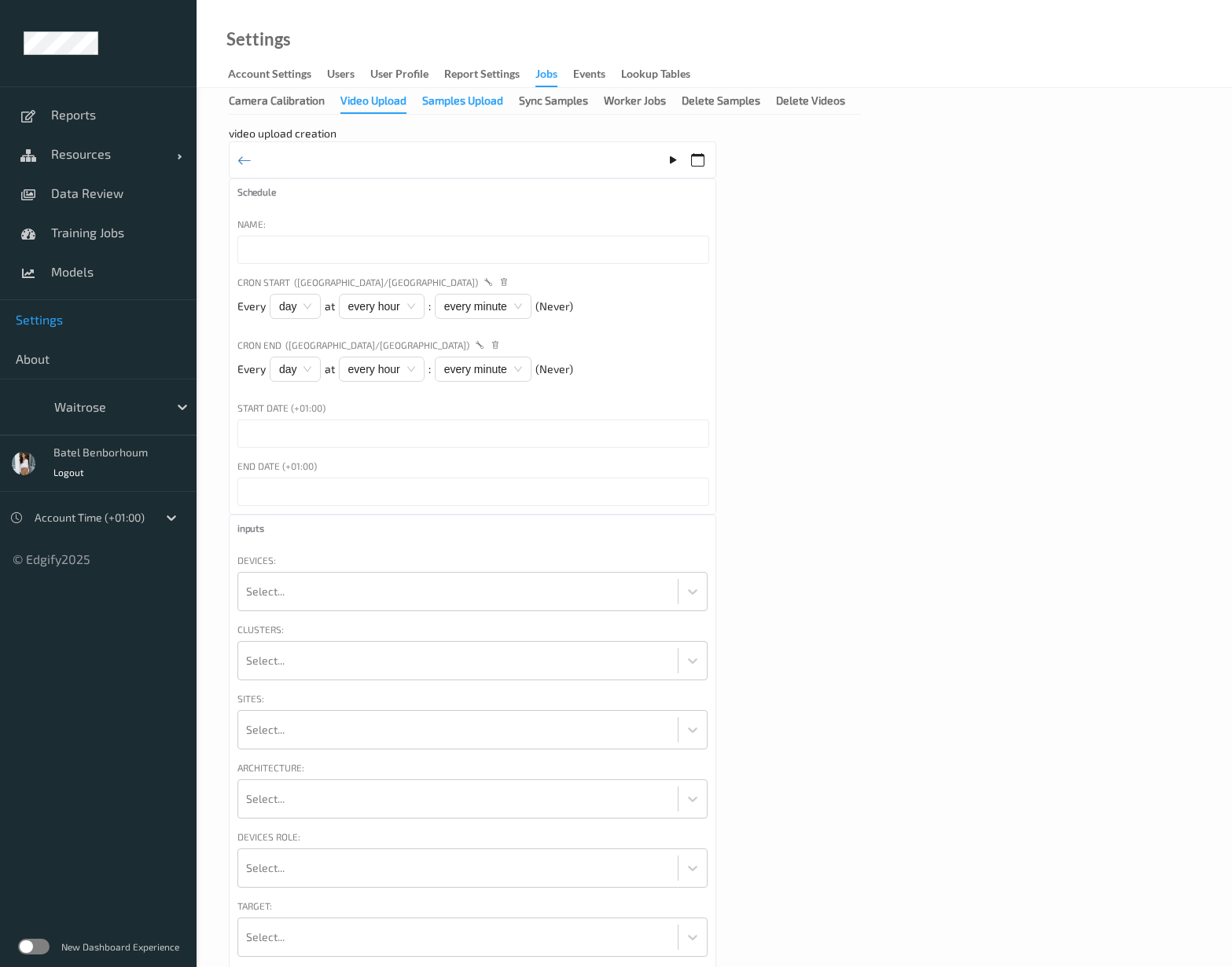
click at [489, 104] on div "Samples Upload" at bounding box center [463, 102] width 81 height 20
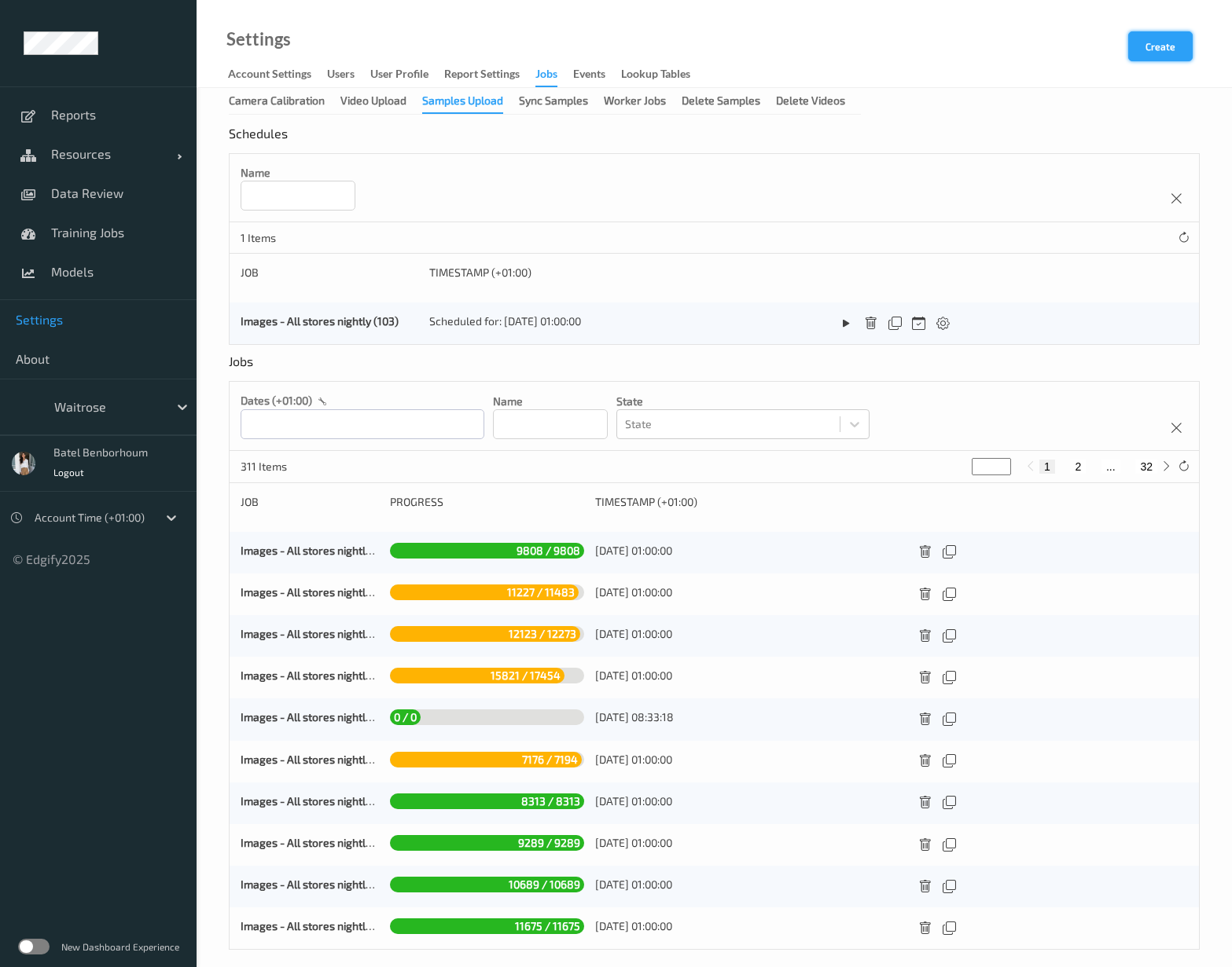
click at [1169, 50] on button "Create" at bounding box center [1159, 46] width 64 height 30
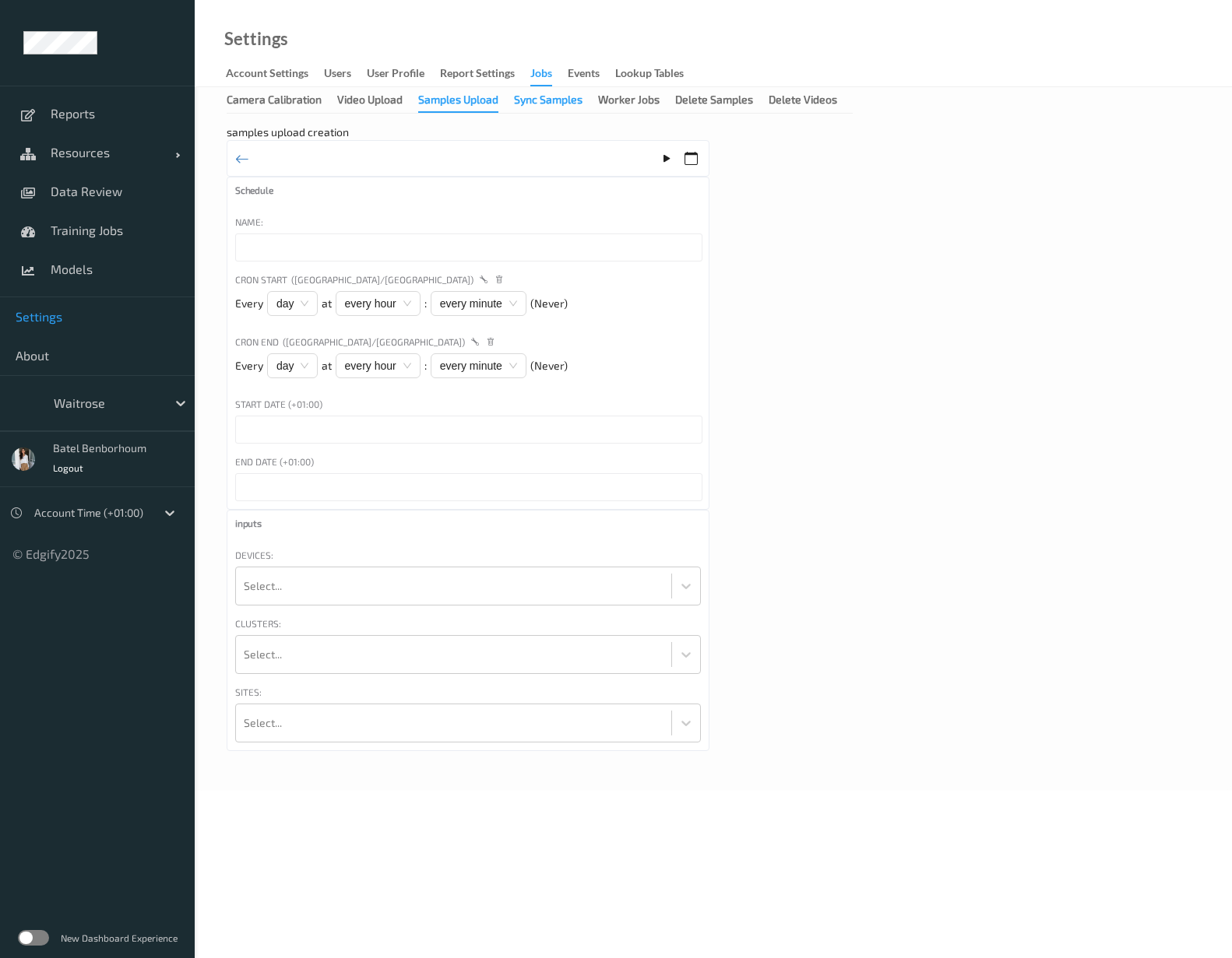
click at [547, 101] on div "Sync Samples" at bounding box center [547, 101] width 68 height 20
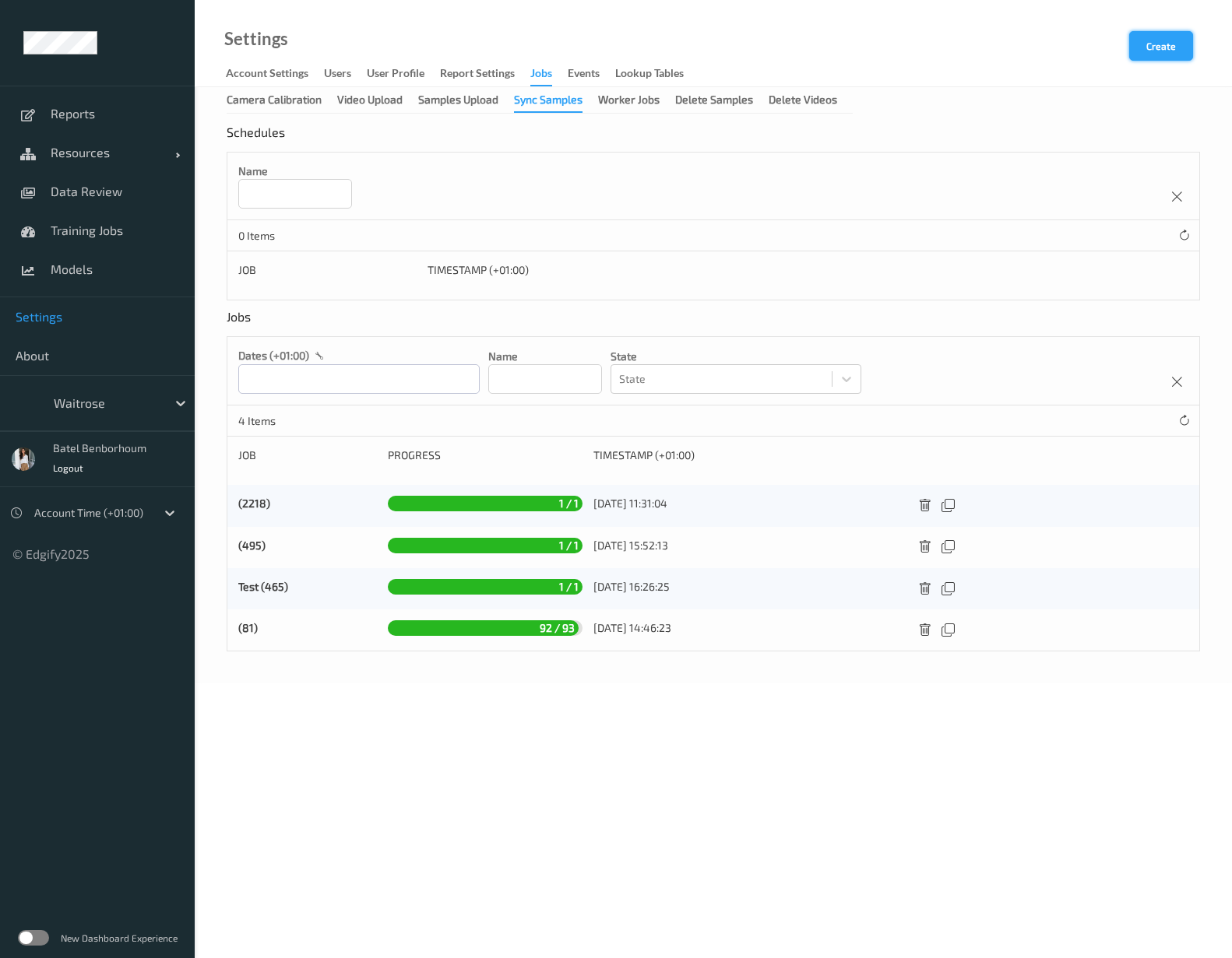
click at [1168, 51] on button "Create" at bounding box center [1161, 46] width 64 height 30
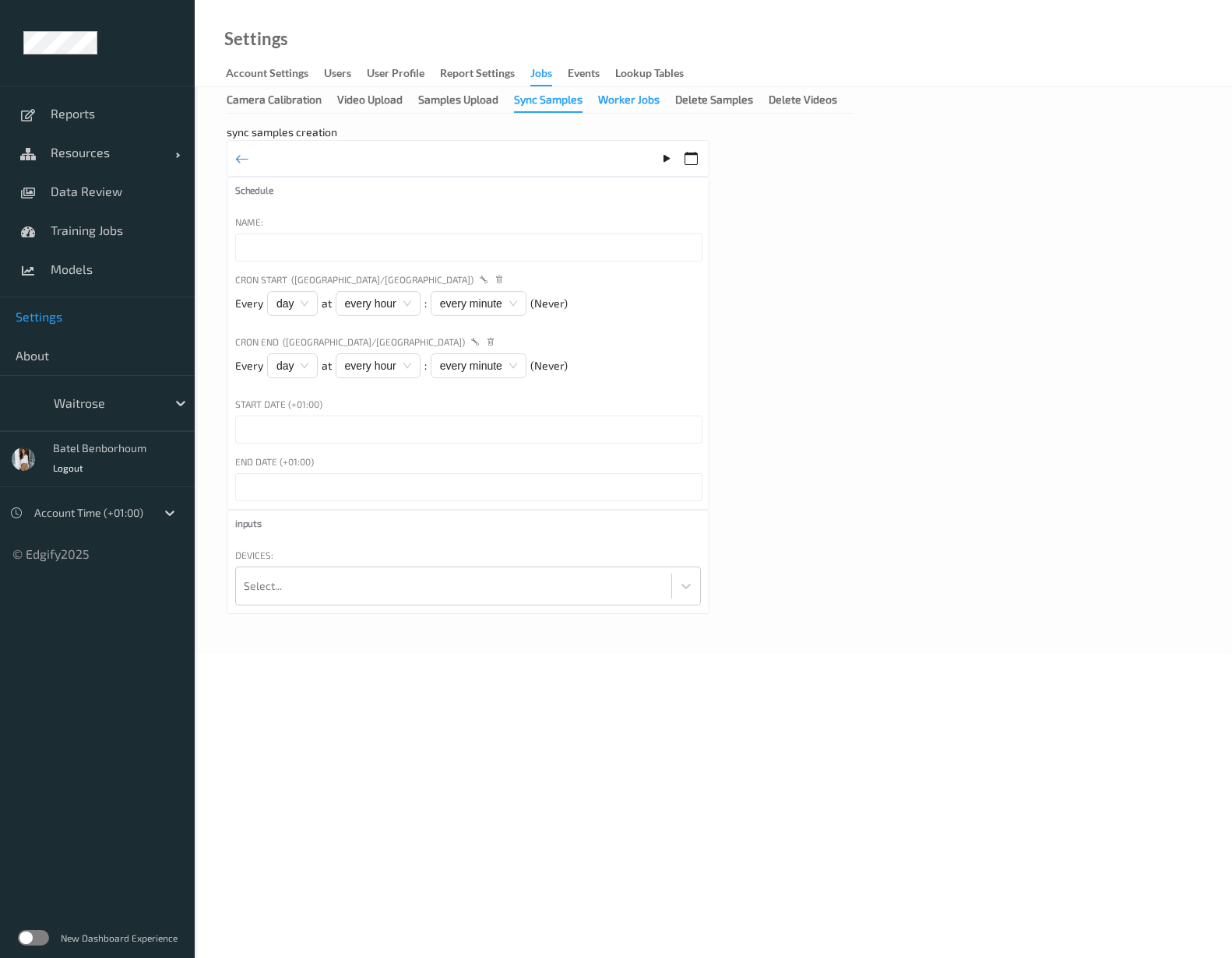
click at [632, 106] on div "Worker Jobs" at bounding box center [629, 101] width 62 height 20
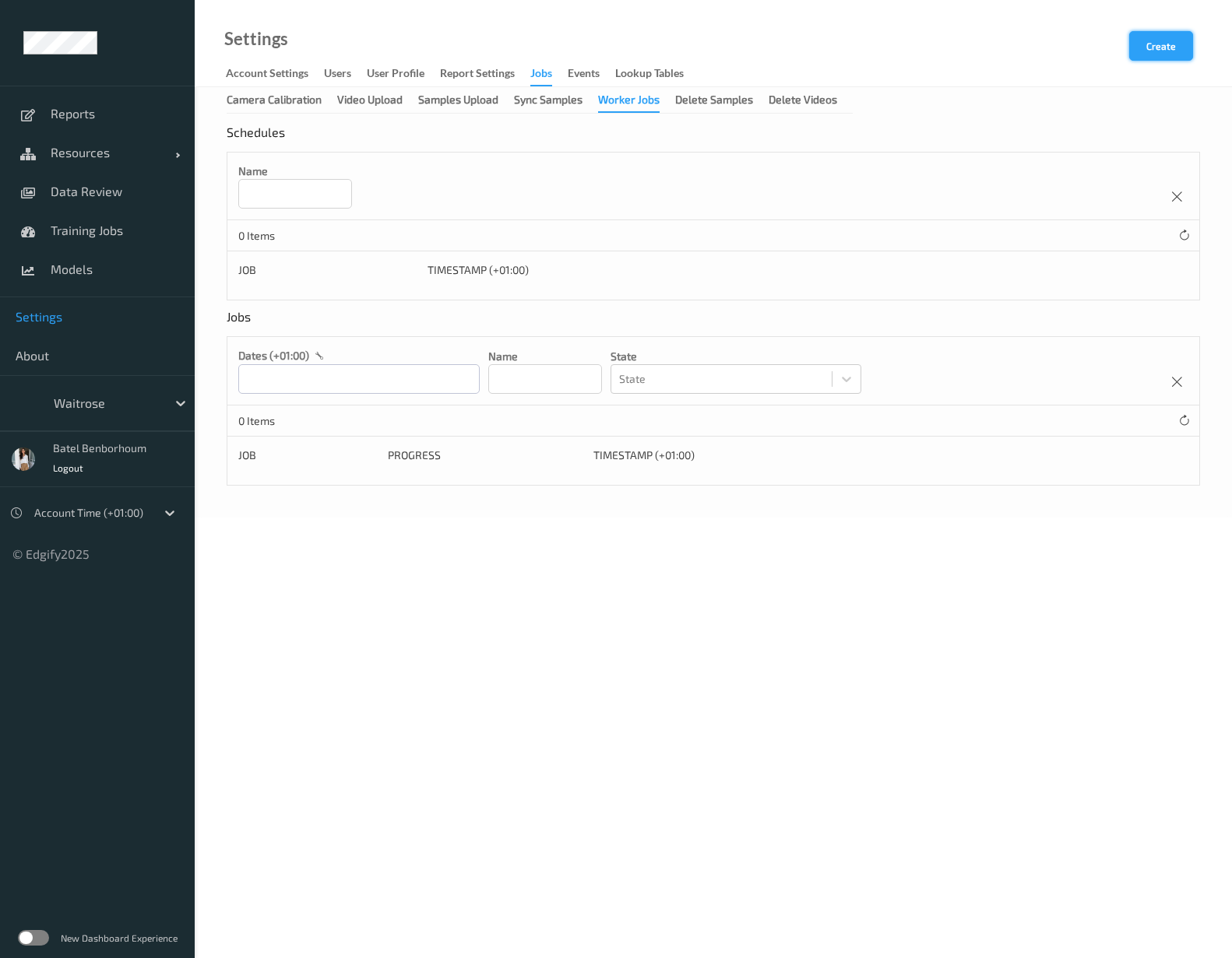
click at [1165, 49] on button "Create" at bounding box center [1161, 46] width 64 height 30
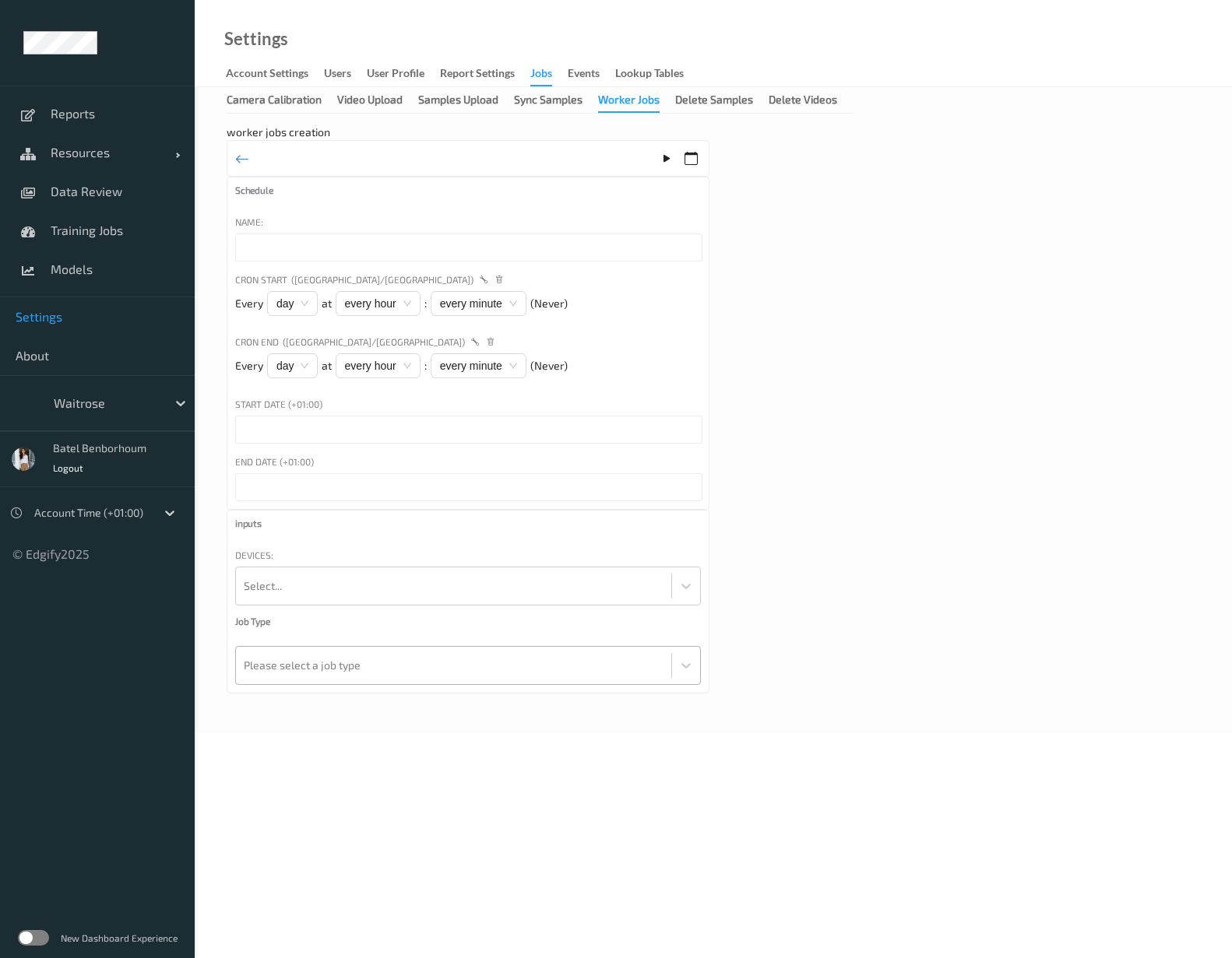
click at [608, 668] on div at bounding box center [453, 665] width 419 height 31
click at [849, 644] on div "worker jobs creation Schedule Name: Cron Start (Europe/London) Every day at eve…" at bounding box center [714, 408] width 973 height 569
click at [725, 105] on div "Delete Samples" at bounding box center [714, 101] width 78 height 20
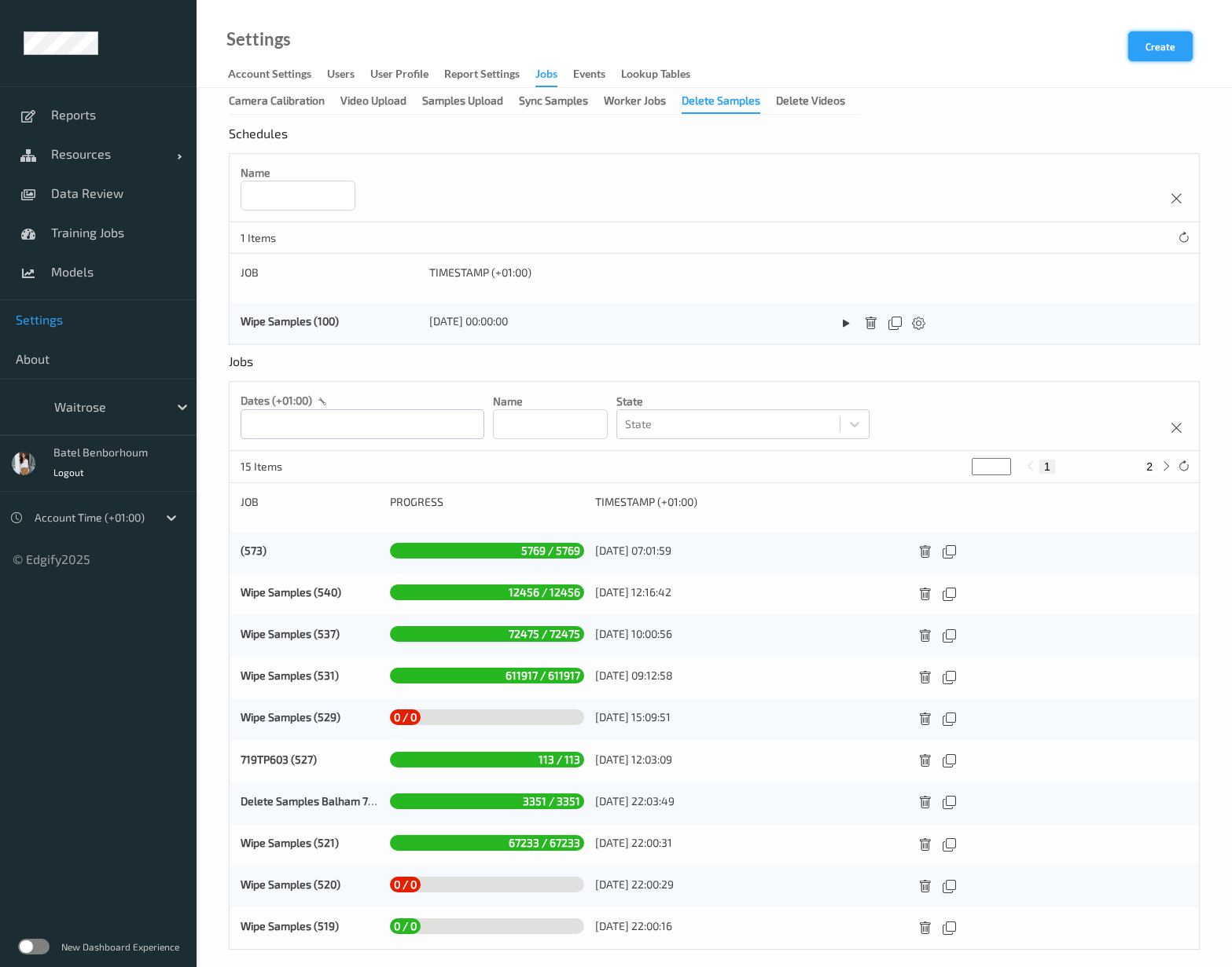
click at [1158, 45] on button "Create" at bounding box center [1159, 46] width 64 height 30
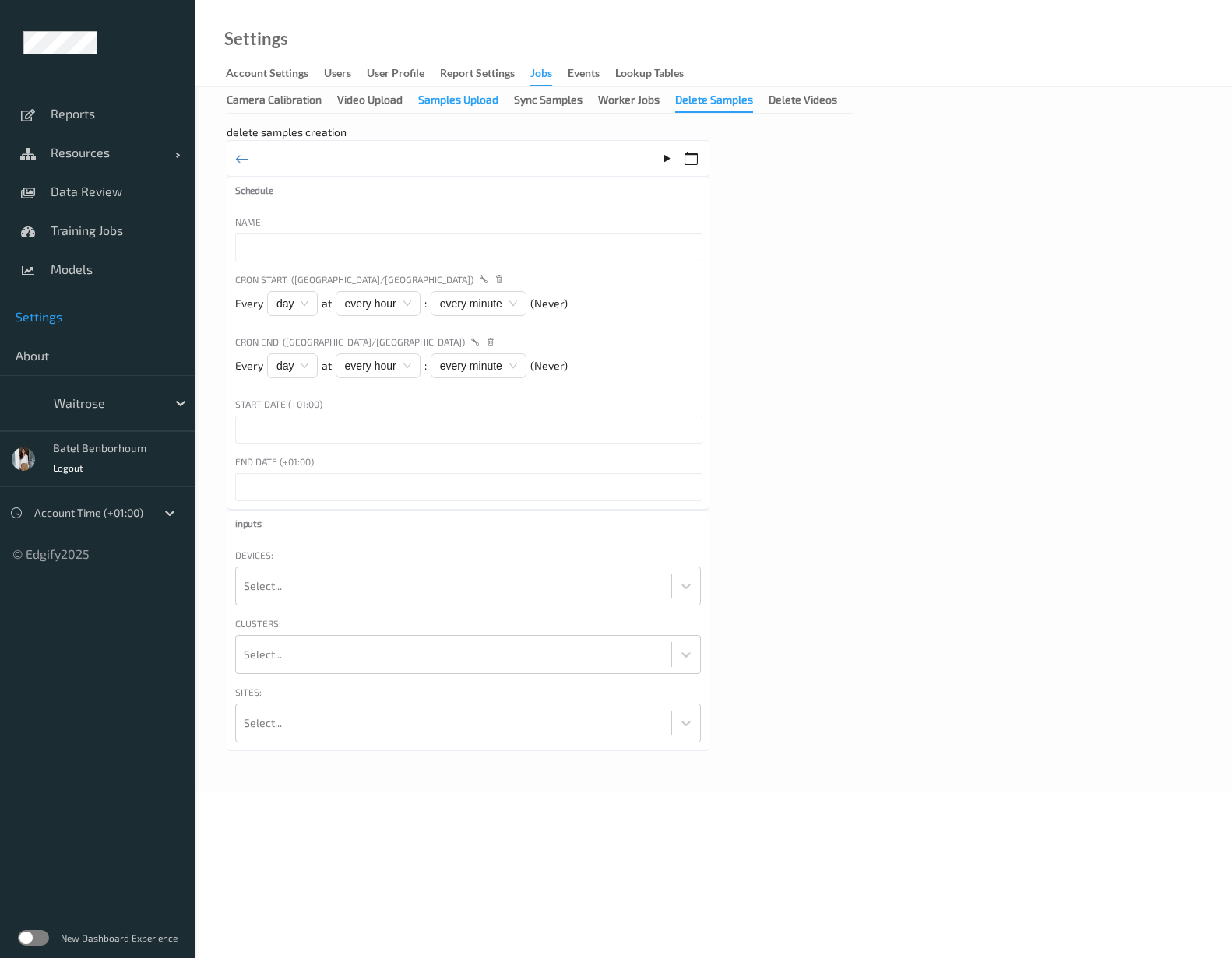
click at [468, 106] on div "Samples Upload" at bounding box center [459, 101] width 80 height 20
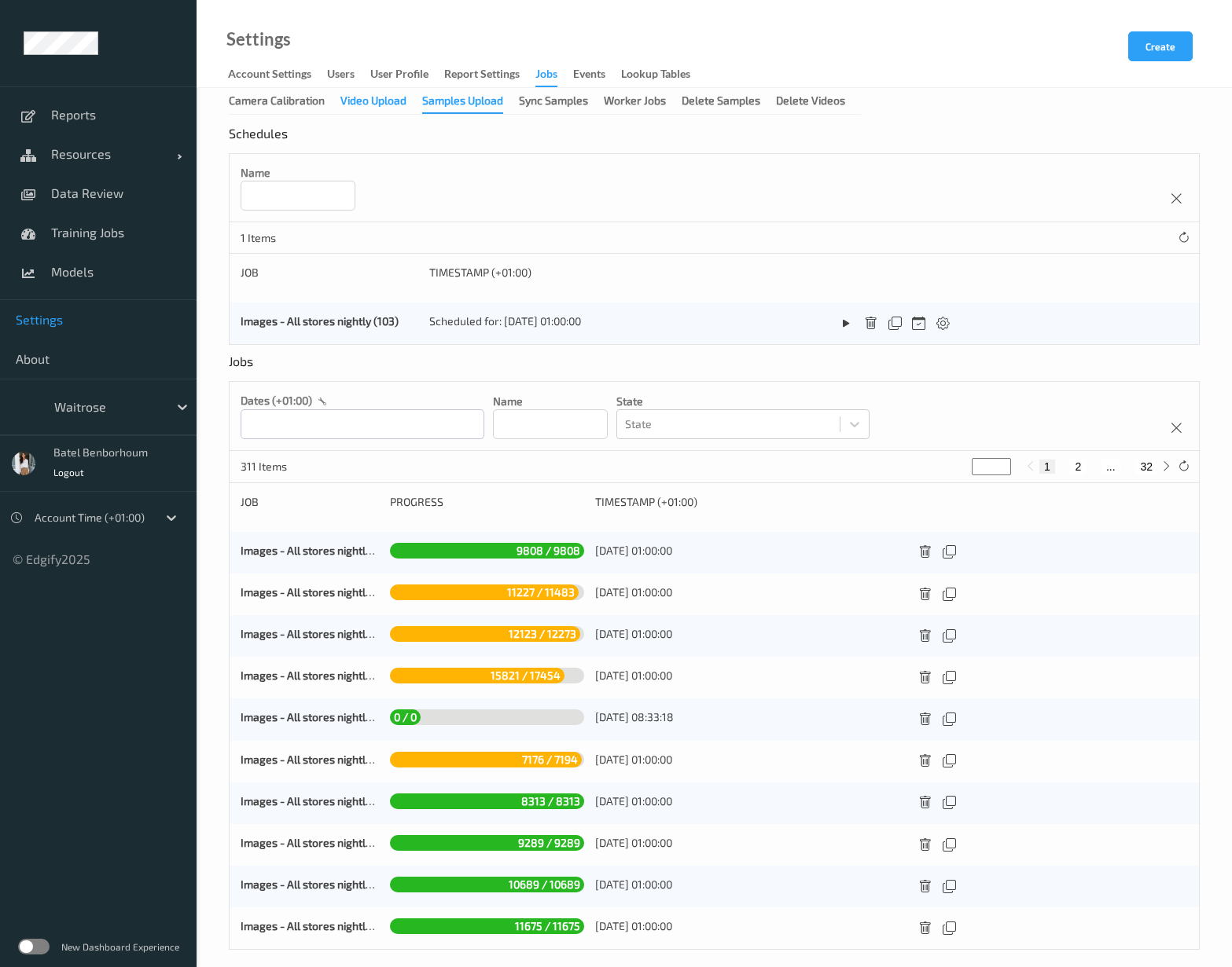
click at [396, 110] on div "Video Upload" at bounding box center [373, 102] width 66 height 20
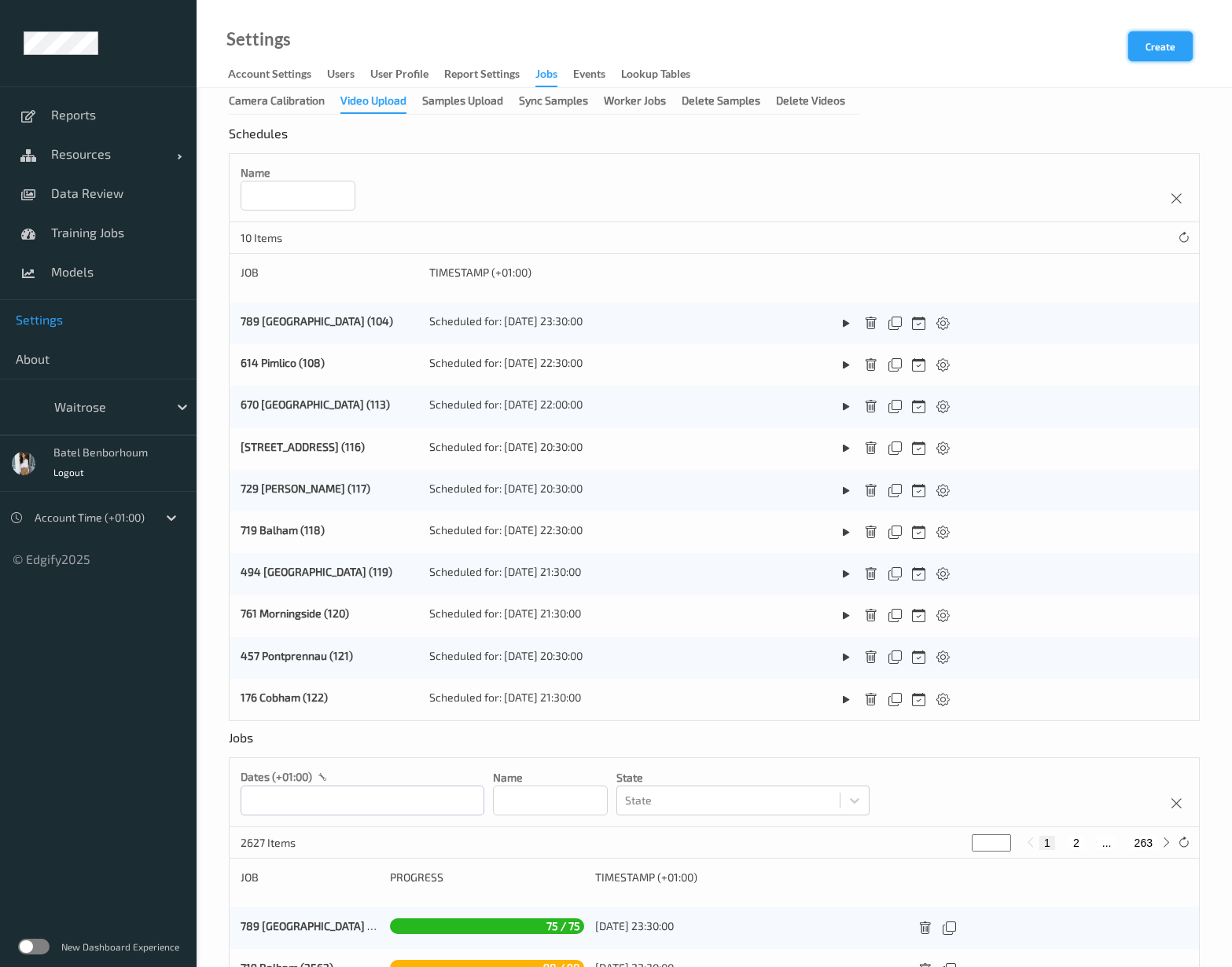
click at [1156, 50] on button "Create" at bounding box center [1159, 46] width 64 height 30
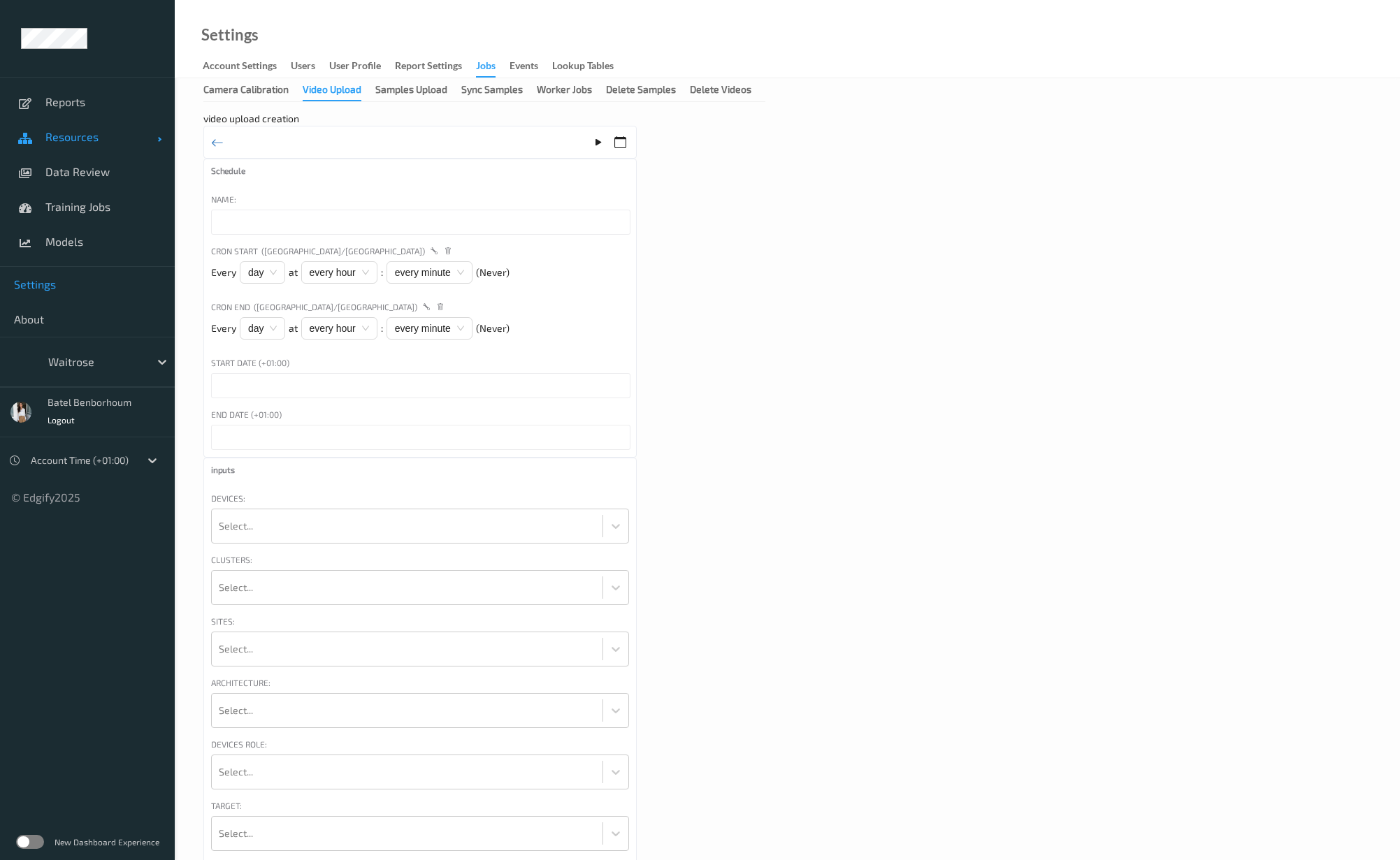
click at [82, 143] on span "Resources" at bounding box center [101, 137] width 111 height 14
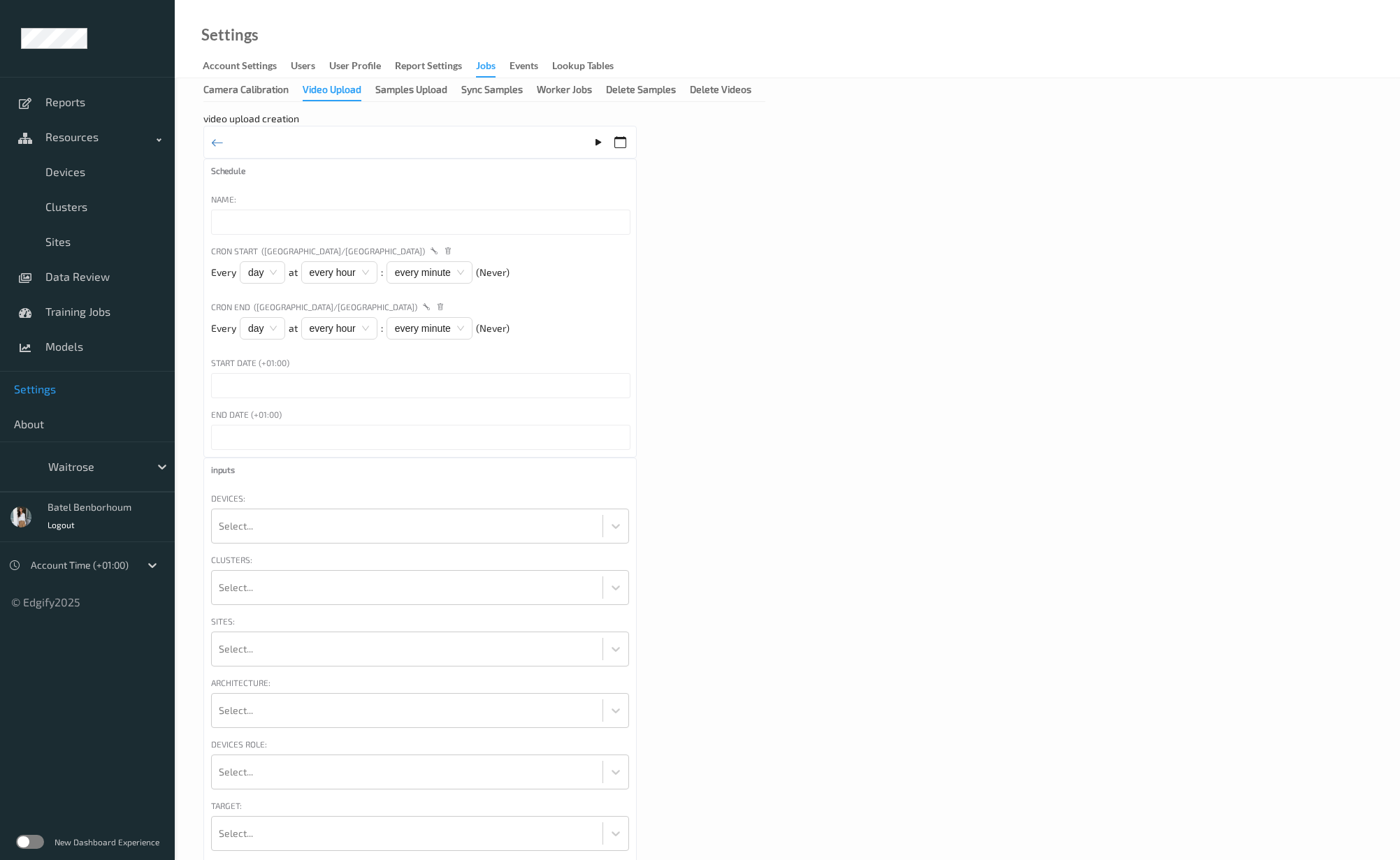
click at [44, 387] on span "Settings" at bounding box center [87, 389] width 147 height 14
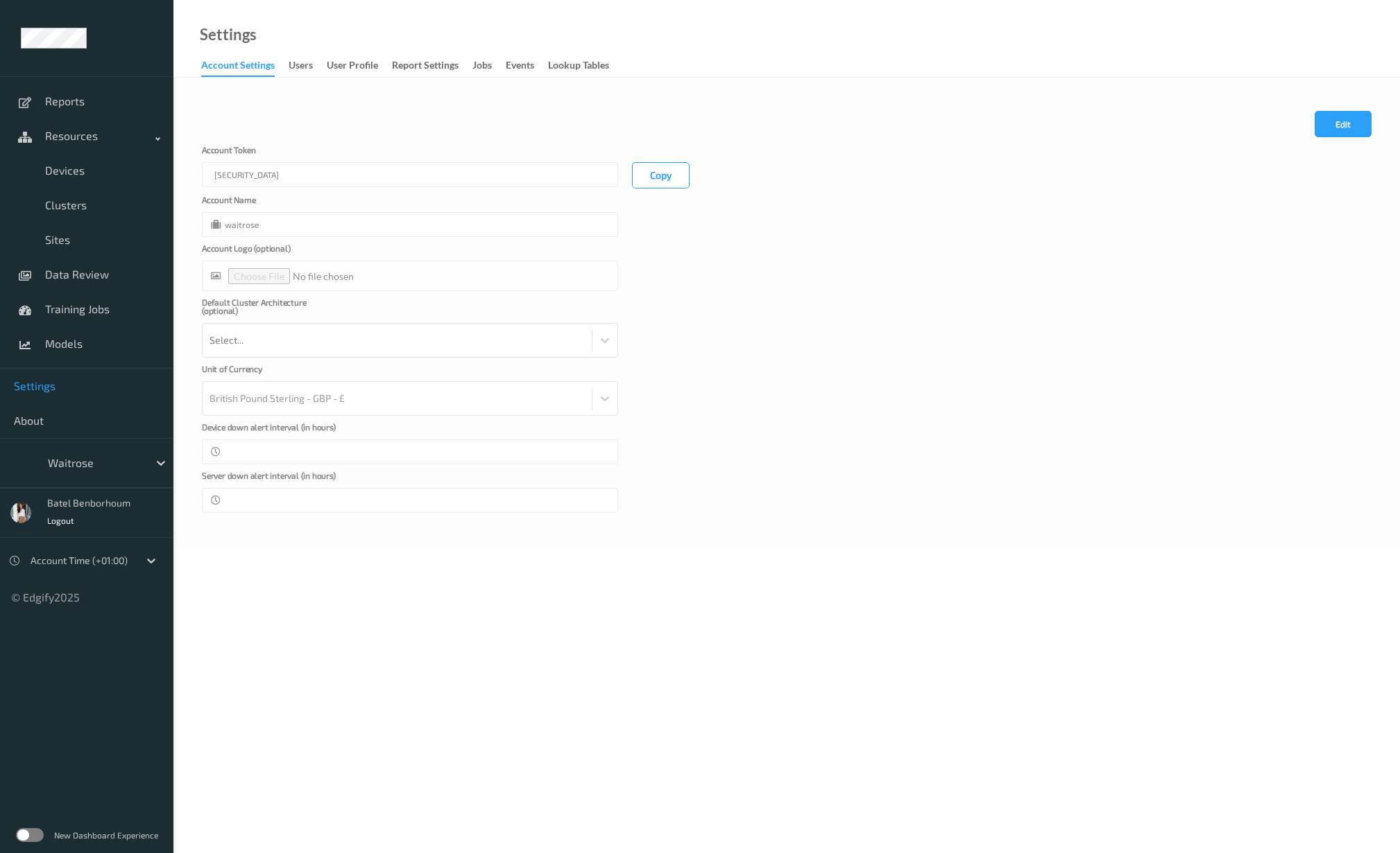
click at [40, 389] on span "Settings" at bounding box center [87, 386] width 146 height 14
click at [488, 67] on div "Jobs" at bounding box center [482, 67] width 19 height 17
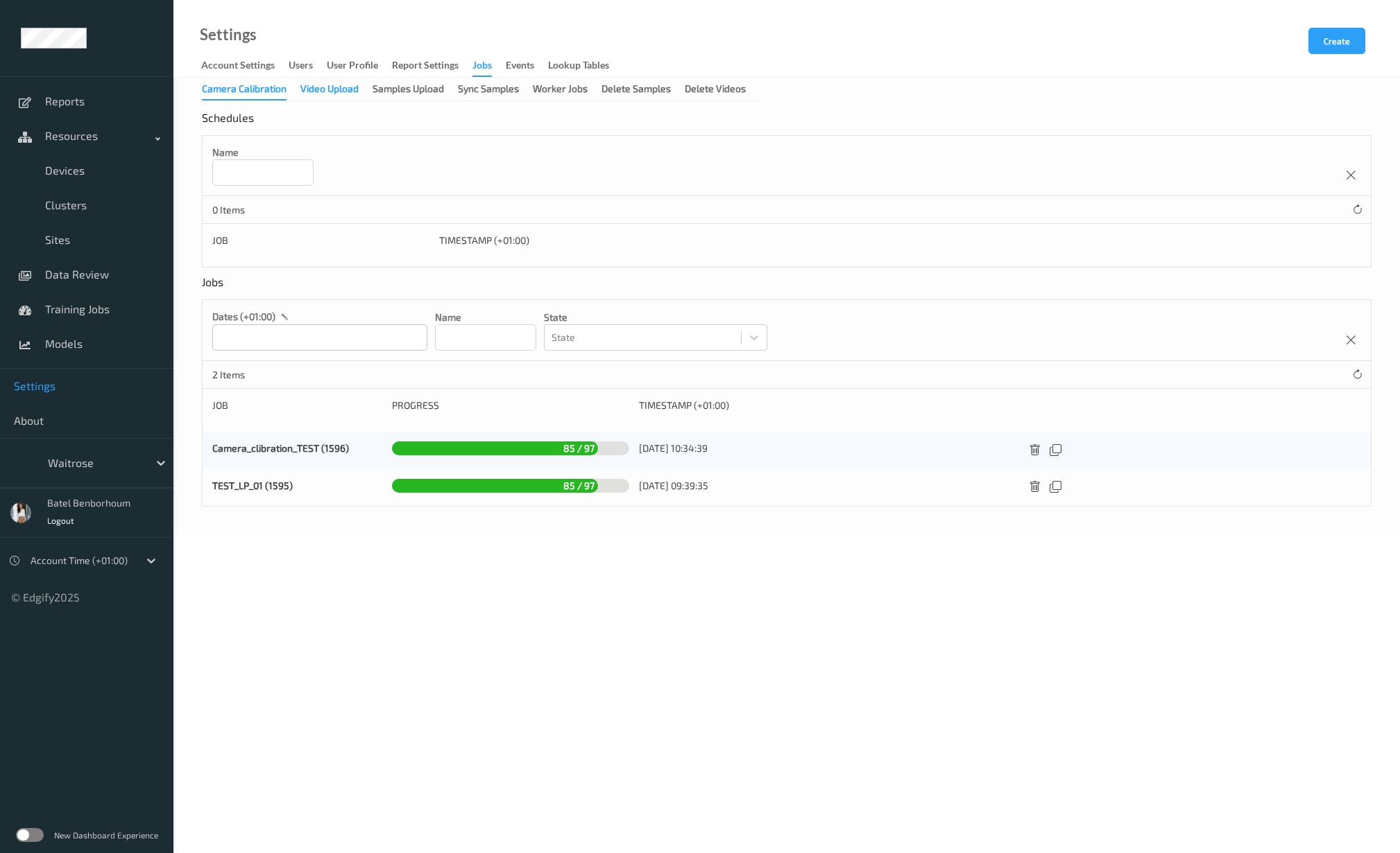
click at [334, 96] on div "Video Upload" at bounding box center [329, 90] width 58 height 17
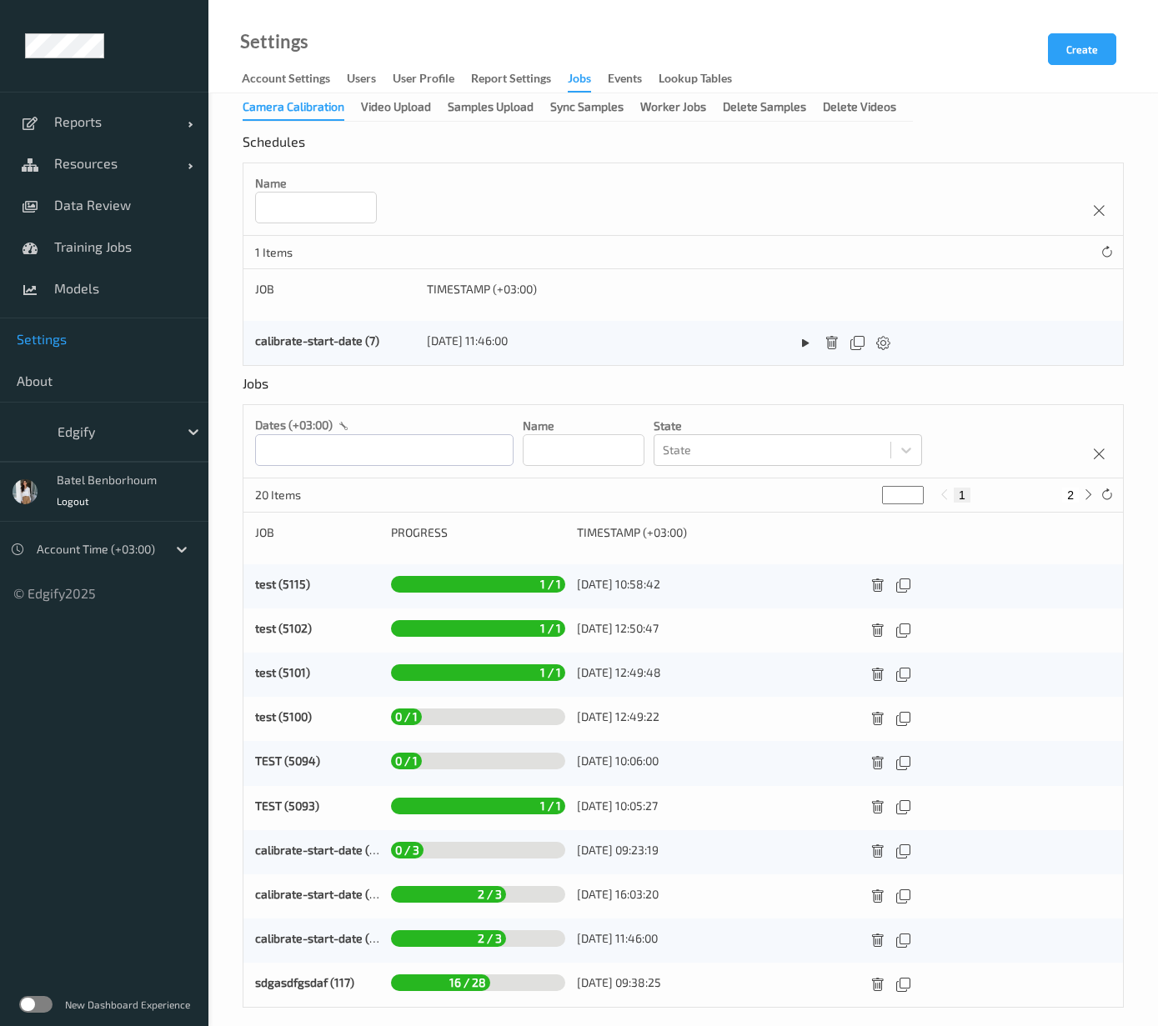
click at [35, 1001] on label at bounding box center [35, 1004] width 33 height 17
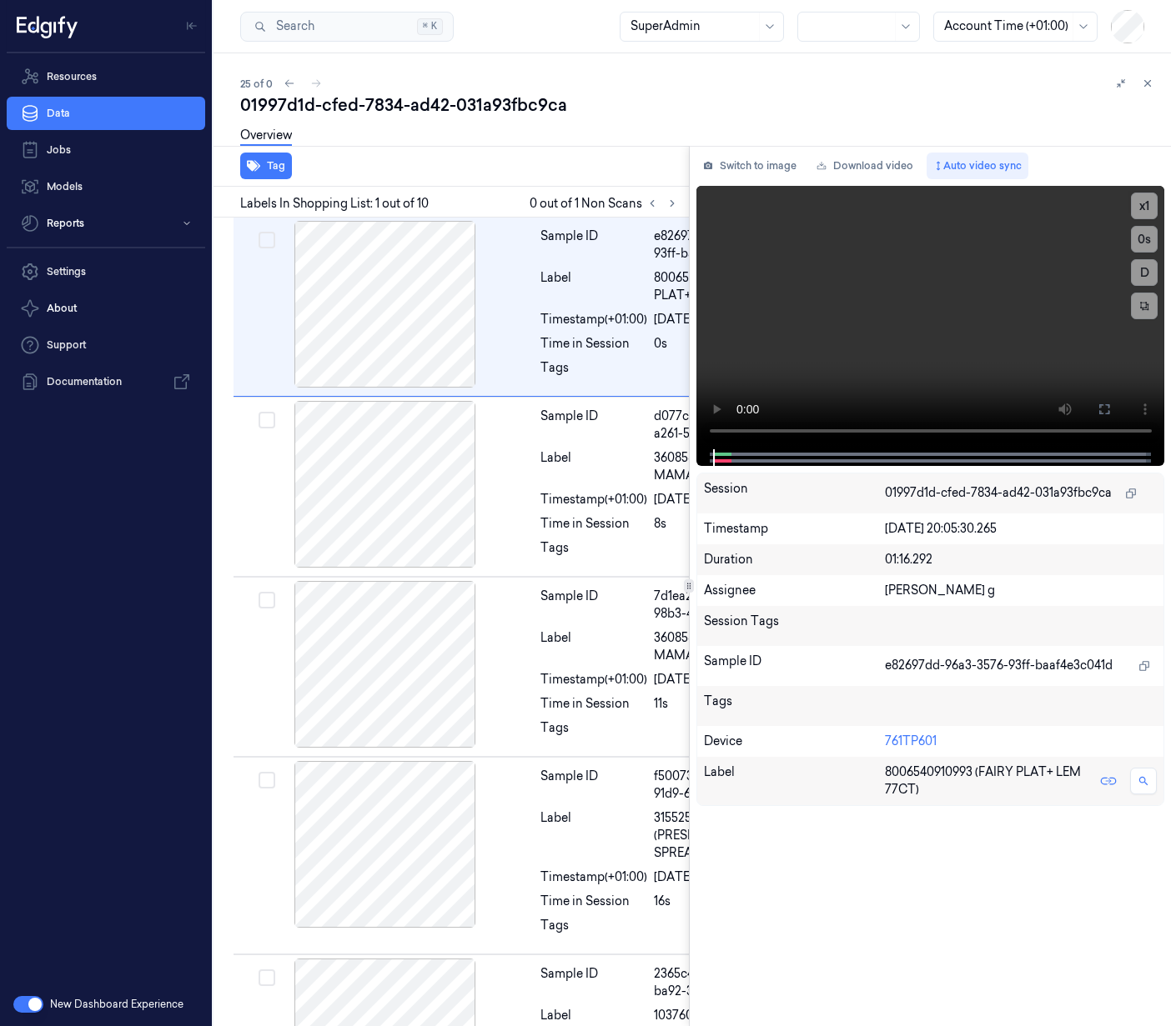
scroll to position [0, 27]
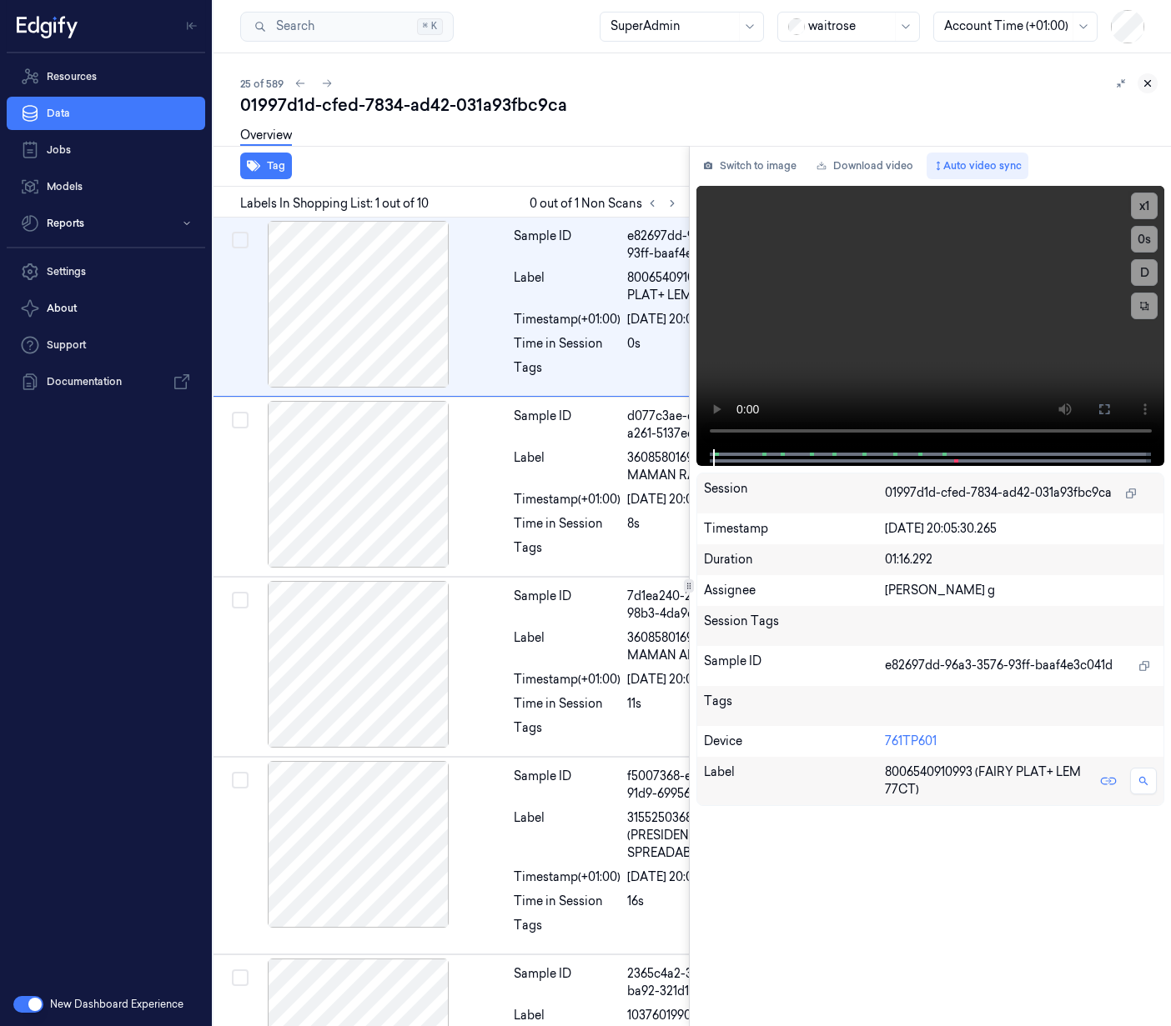
click at [1151, 83] on icon at bounding box center [1147, 84] width 12 height 12
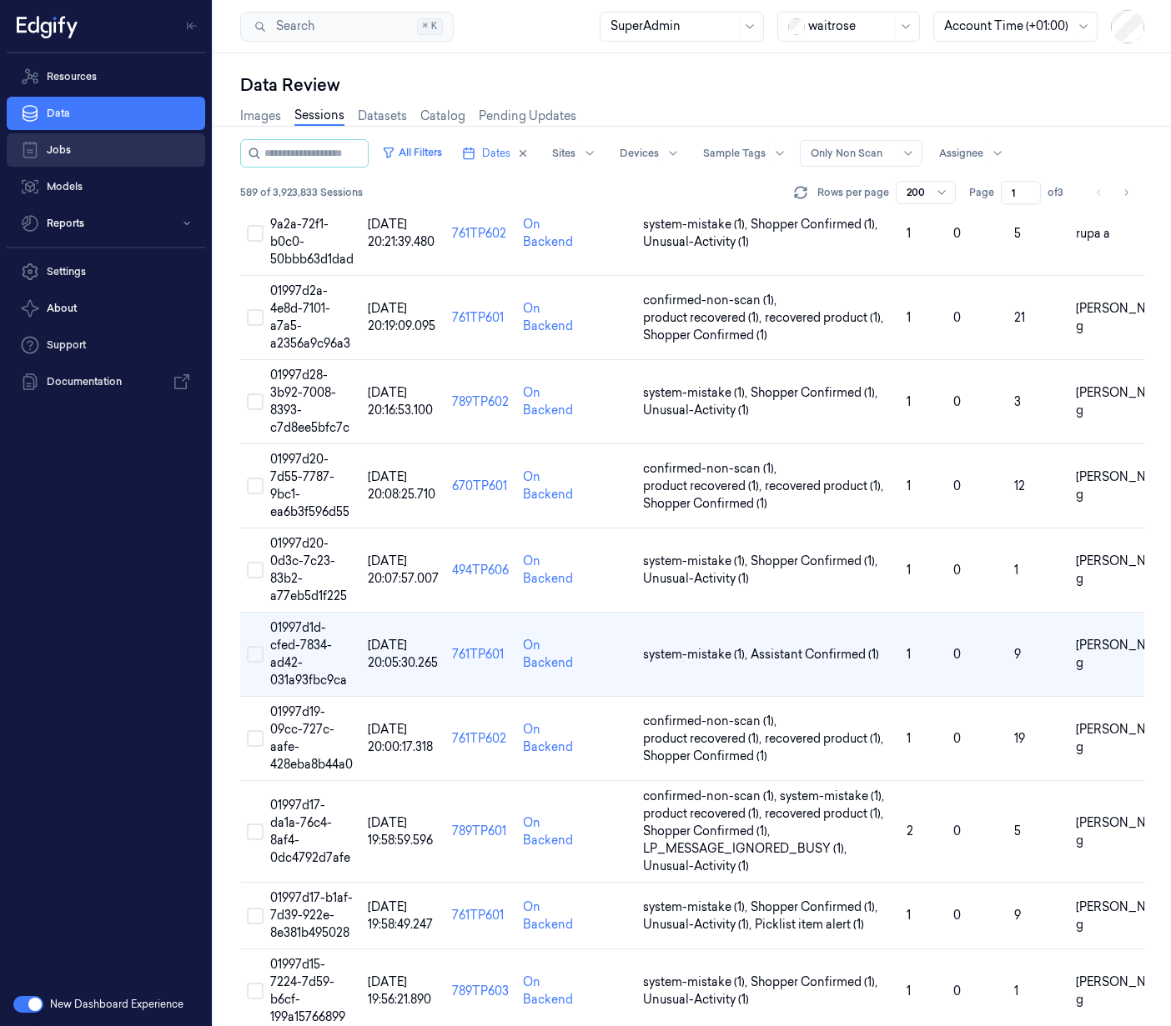
scroll to position [1785, 0]
